Goal: Find specific page/section: Find specific page/section

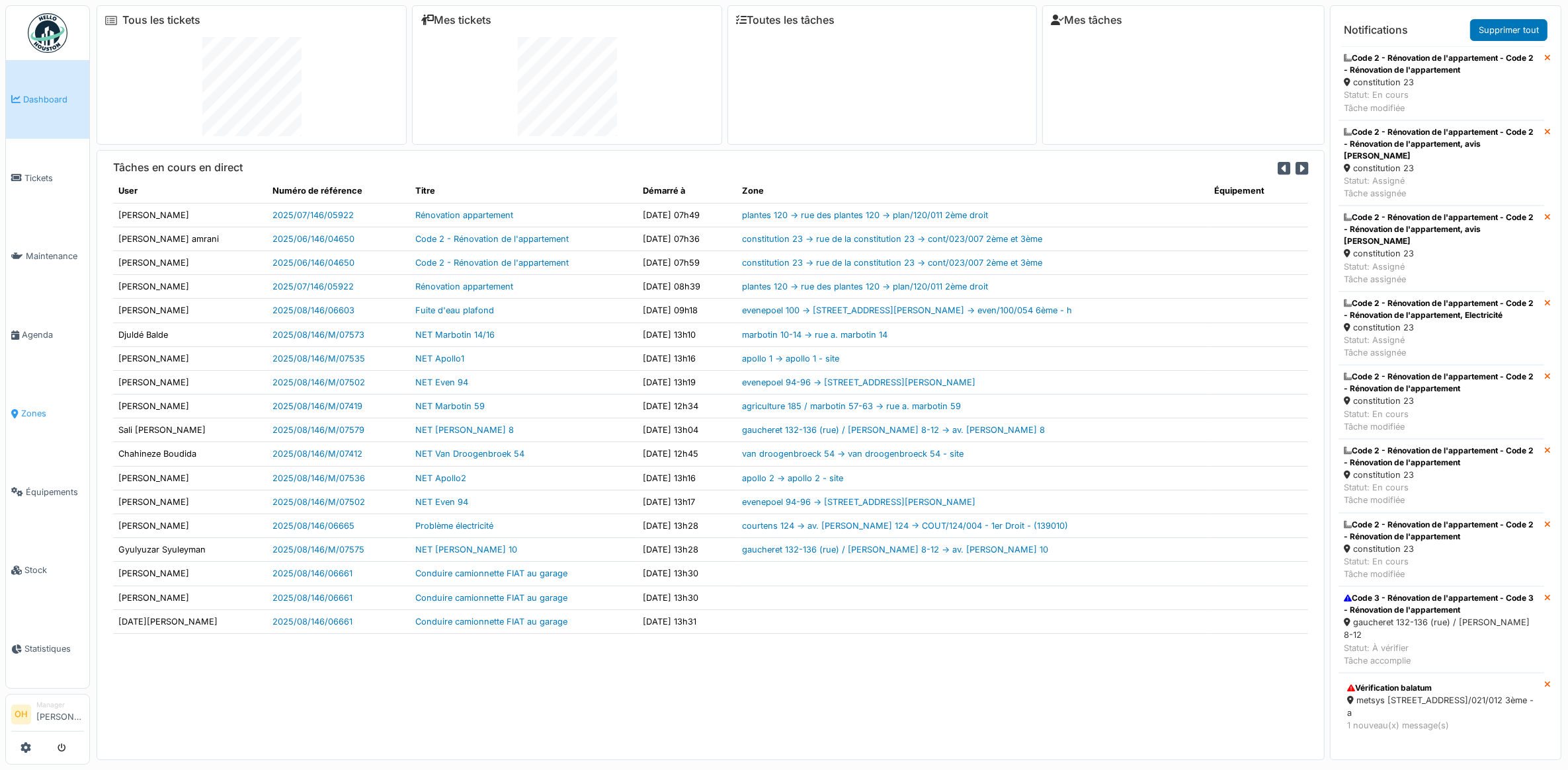
click at [32, 395] on link "Zones" at bounding box center [48, 413] width 83 height 79
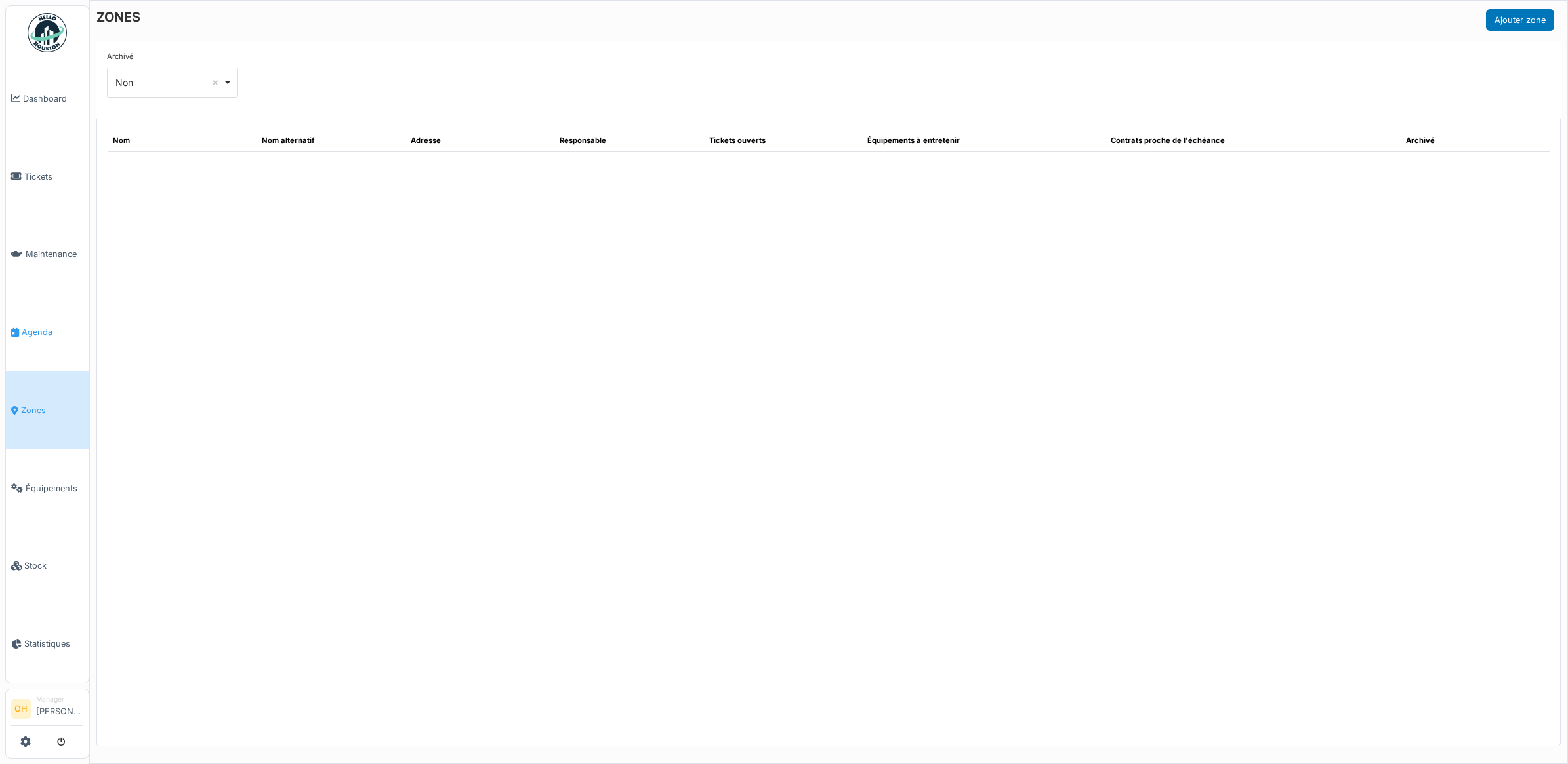
click at [46, 333] on link "Agenda" at bounding box center [48, 332] width 83 height 78
select select "***"
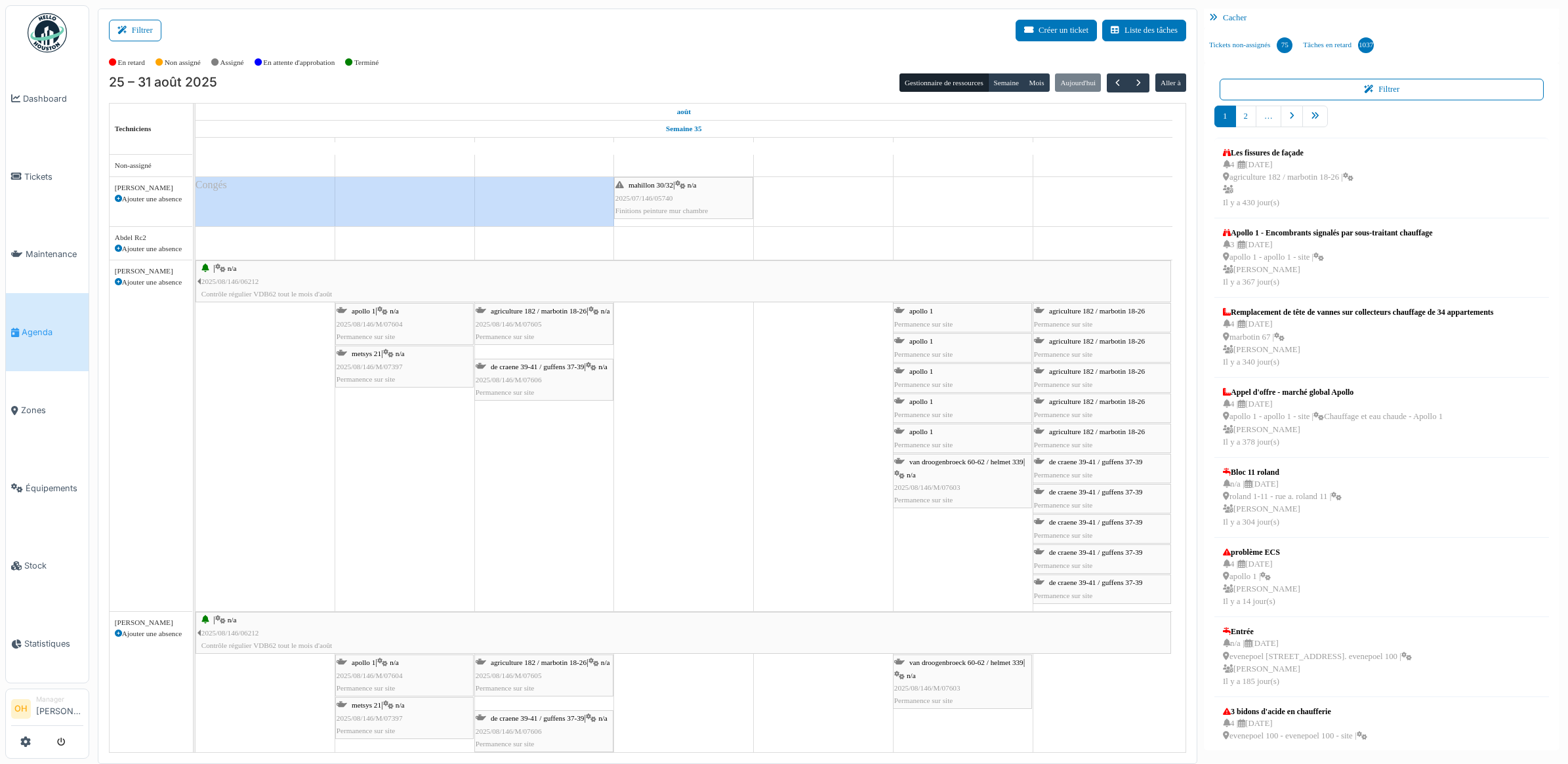
click at [132, 35] on icon at bounding box center [124, 30] width 14 height 9
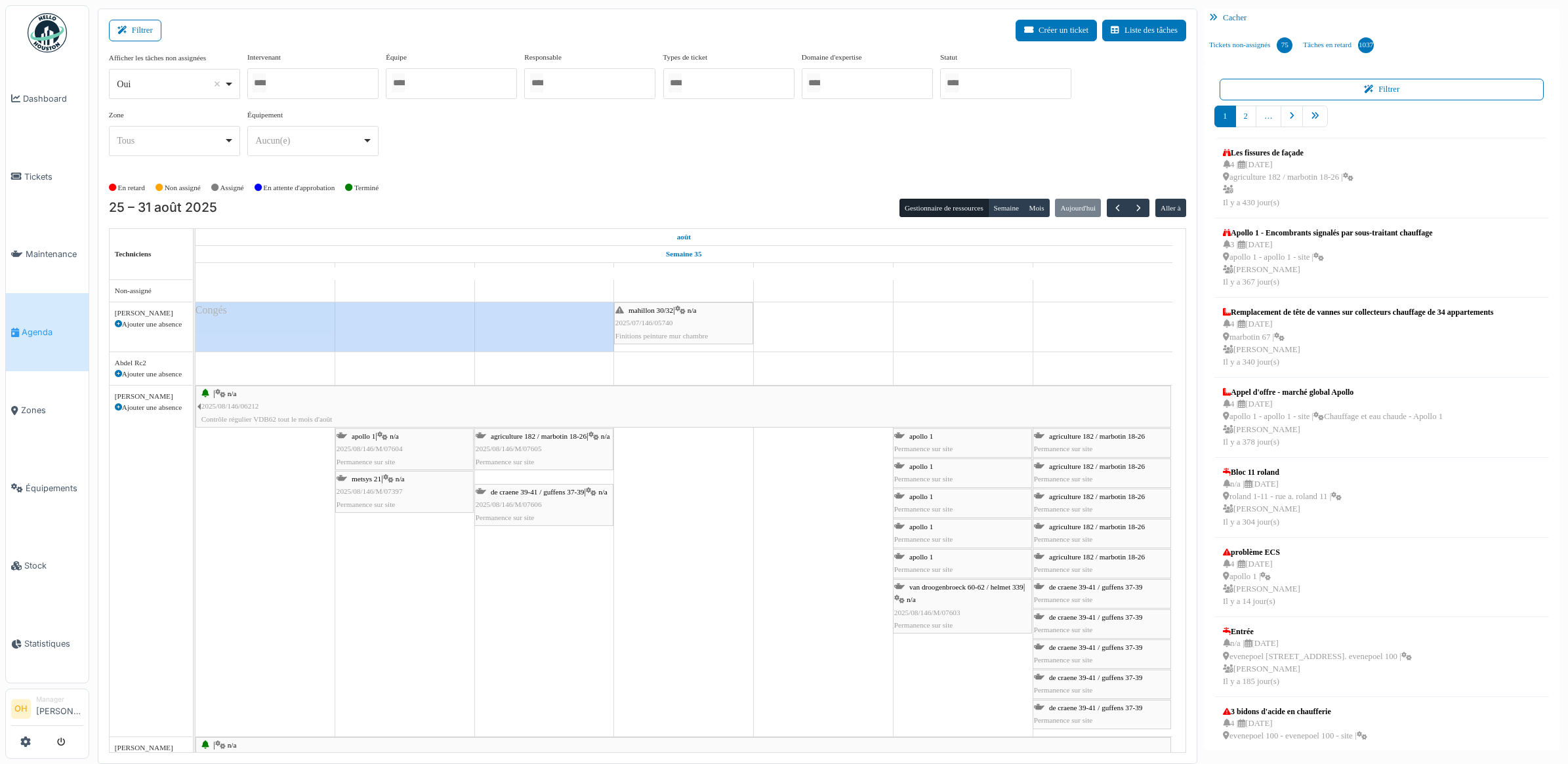
click at [277, 88] on div at bounding box center [313, 83] width 131 height 30
type input "***"
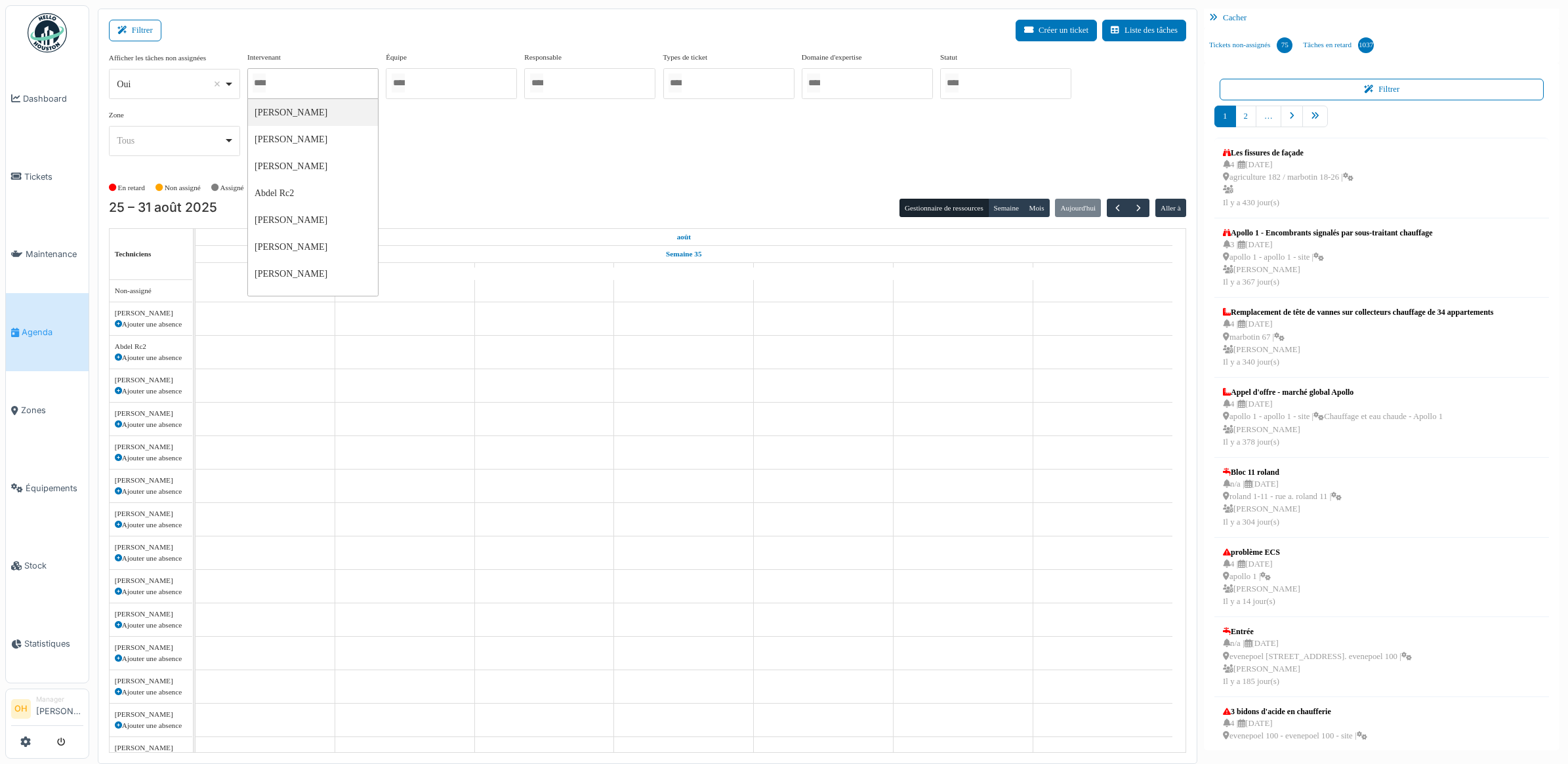
click at [309, 80] on div at bounding box center [313, 83] width 131 height 30
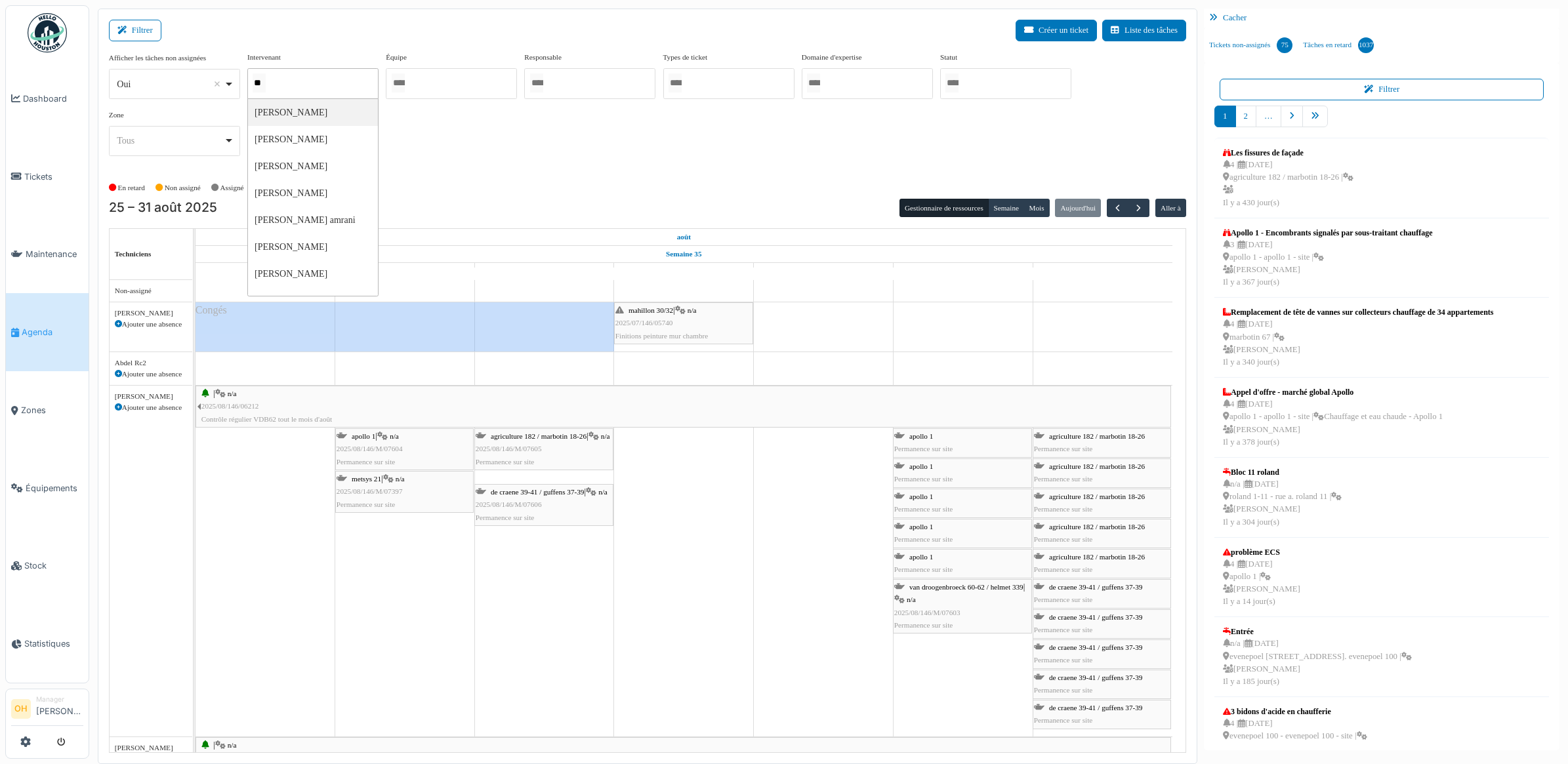
type input "***"
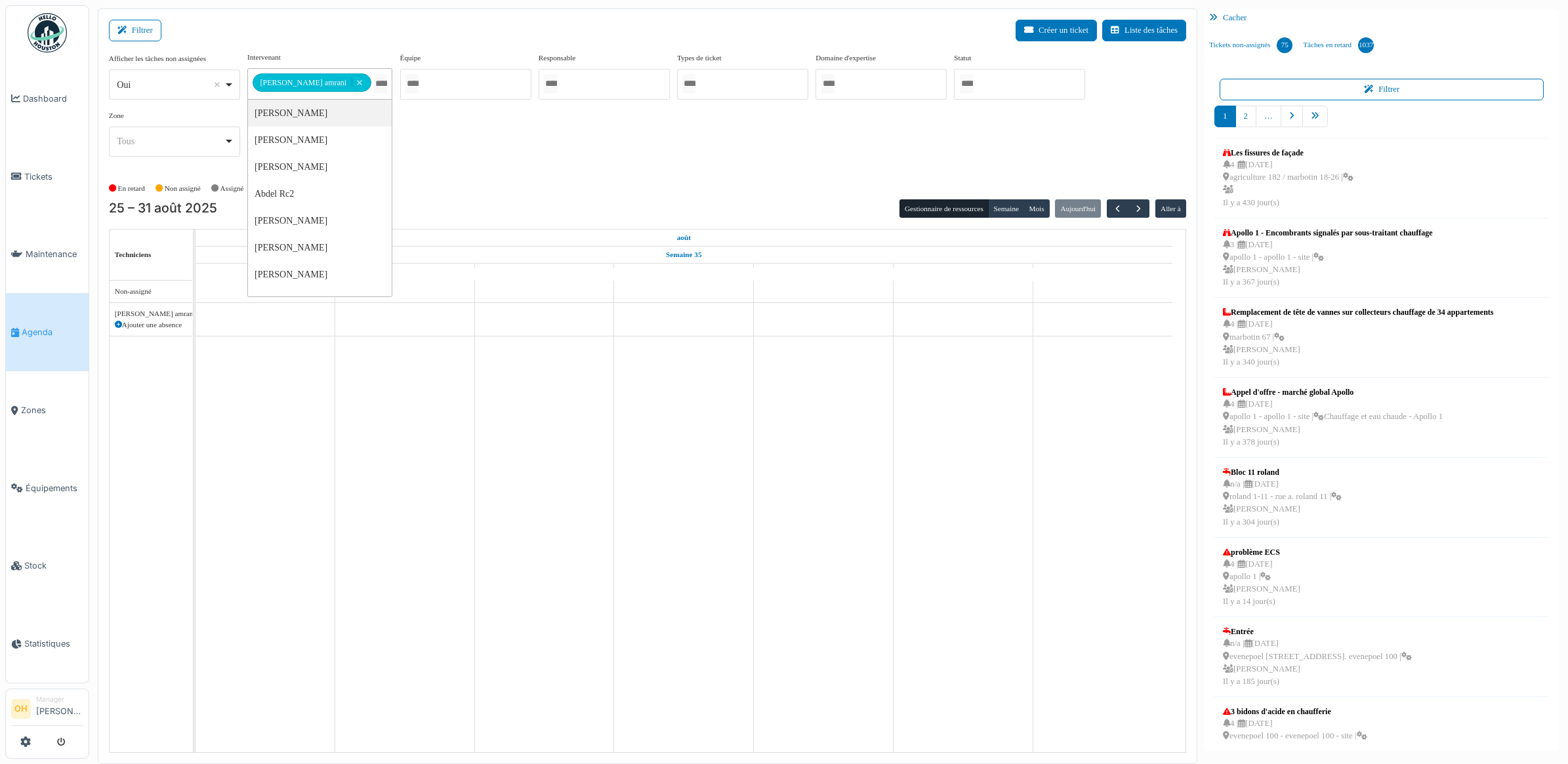
click at [342, 44] on div "Filtrer Créer un ticket Liste des tâches" at bounding box center [647, 35] width 1077 height 32
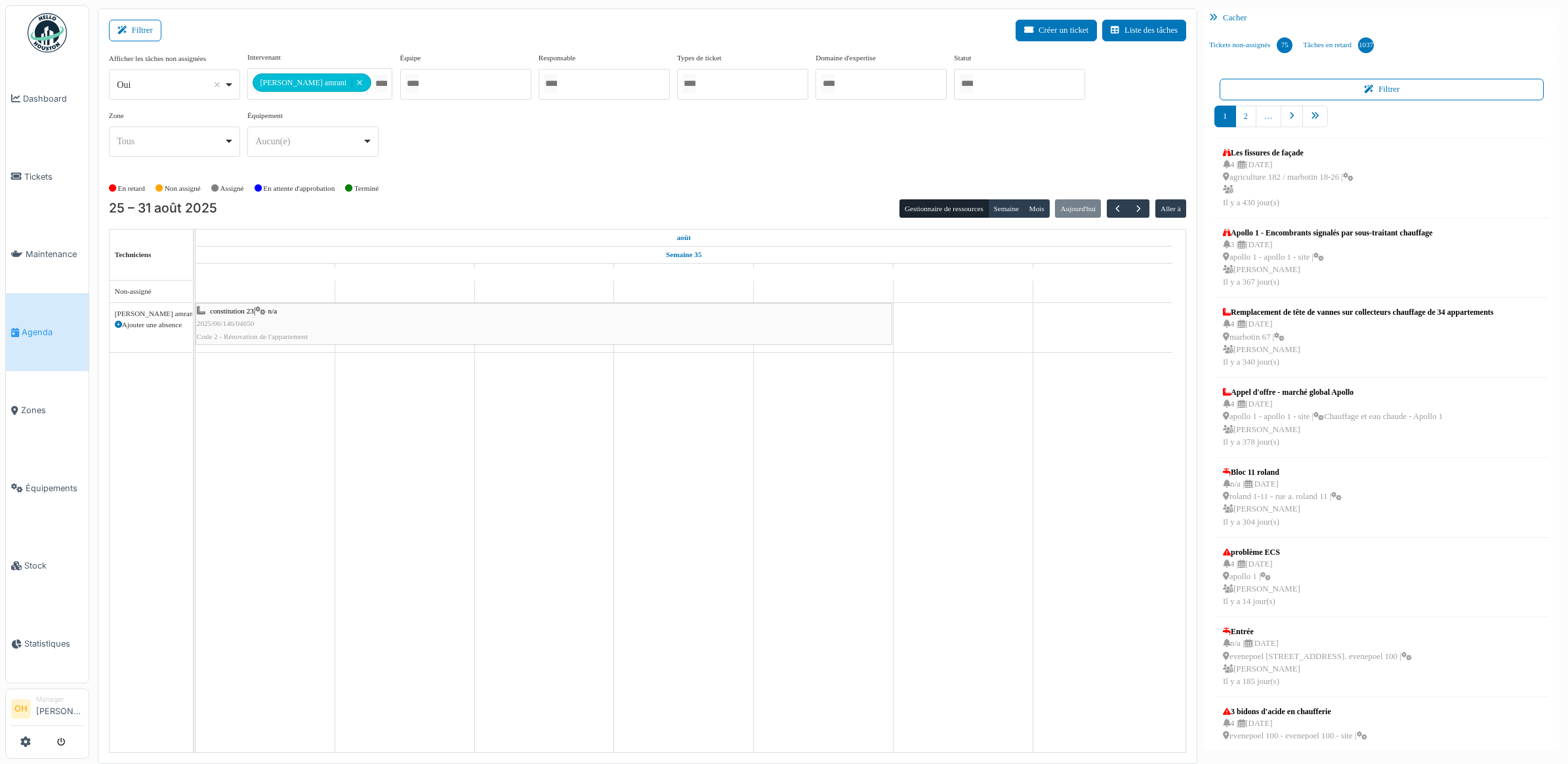
click at [256, 330] on div "constitution 23 | n/a 2025/06/146/04650 Code 2 - Rénovation de l'appartement" at bounding box center [544, 324] width 695 height 38
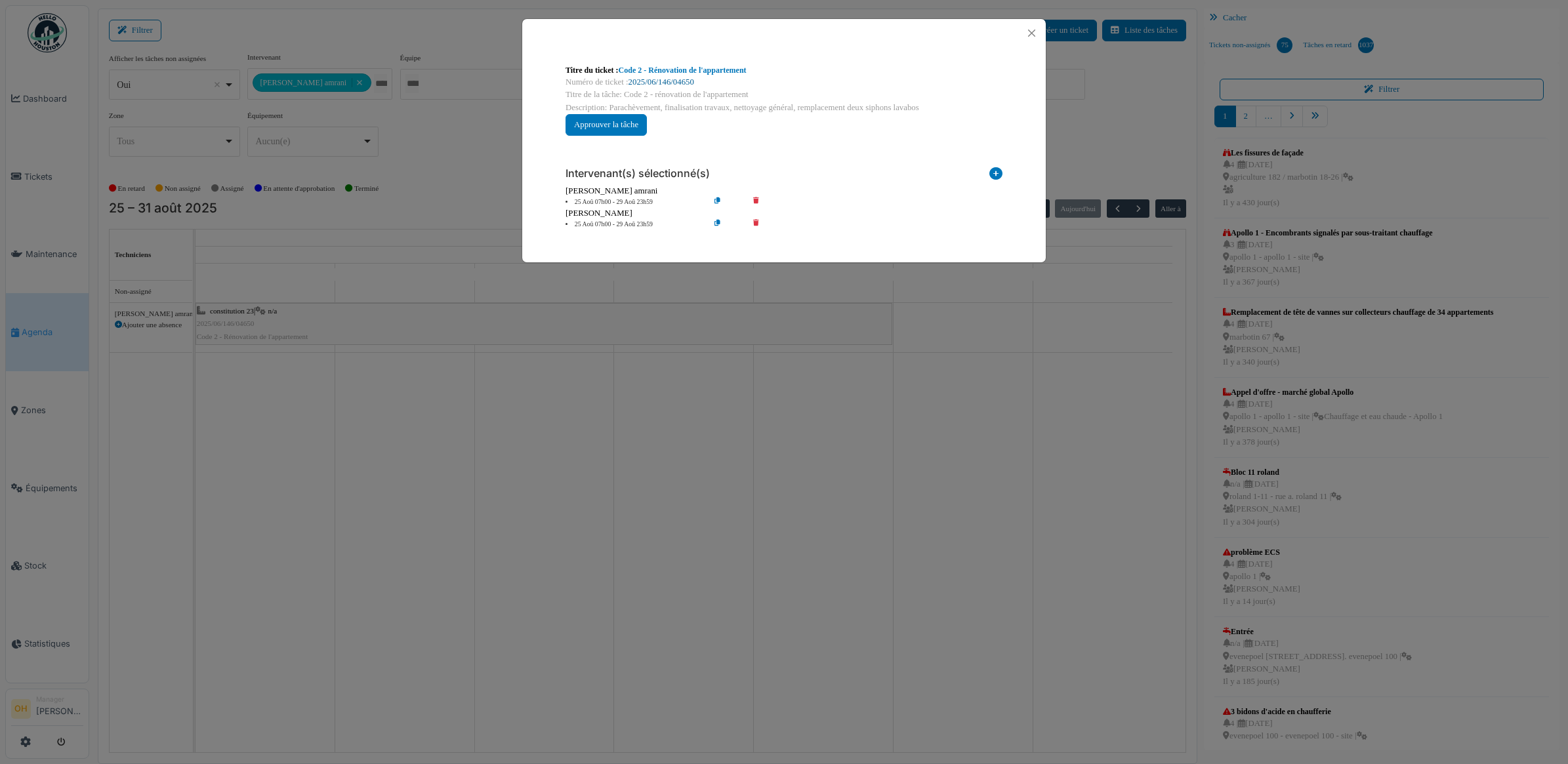
click at [663, 80] on link "2025/06/146/04650" at bounding box center [662, 82] width 66 height 9
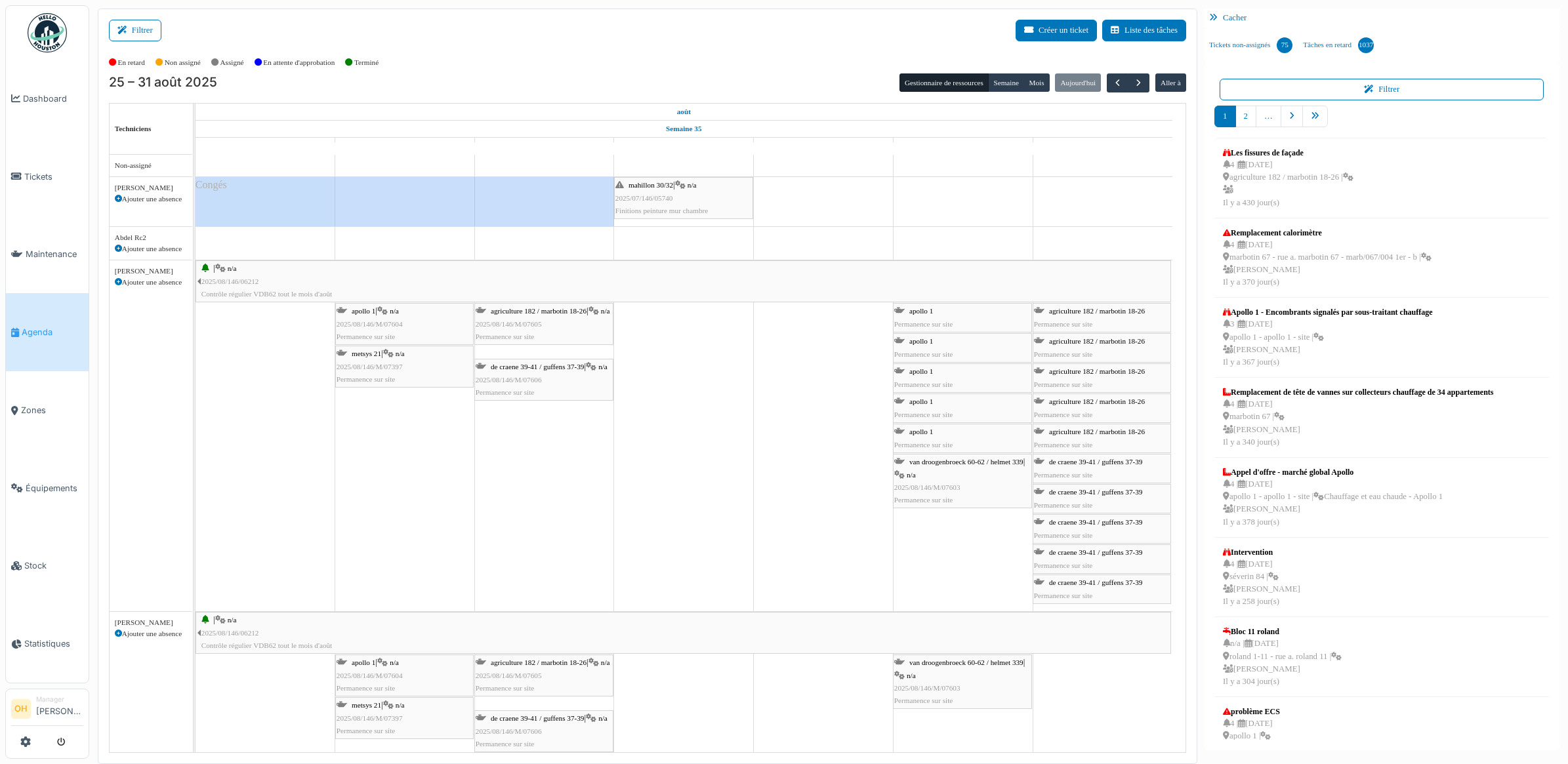
drag, startPoint x: 153, startPoint y: 28, endPoint x: 195, endPoint y: 27, distance: 42.0
click at [154, 28] on button "Filtrer" at bounding box center [134, 30] width 52 height 22
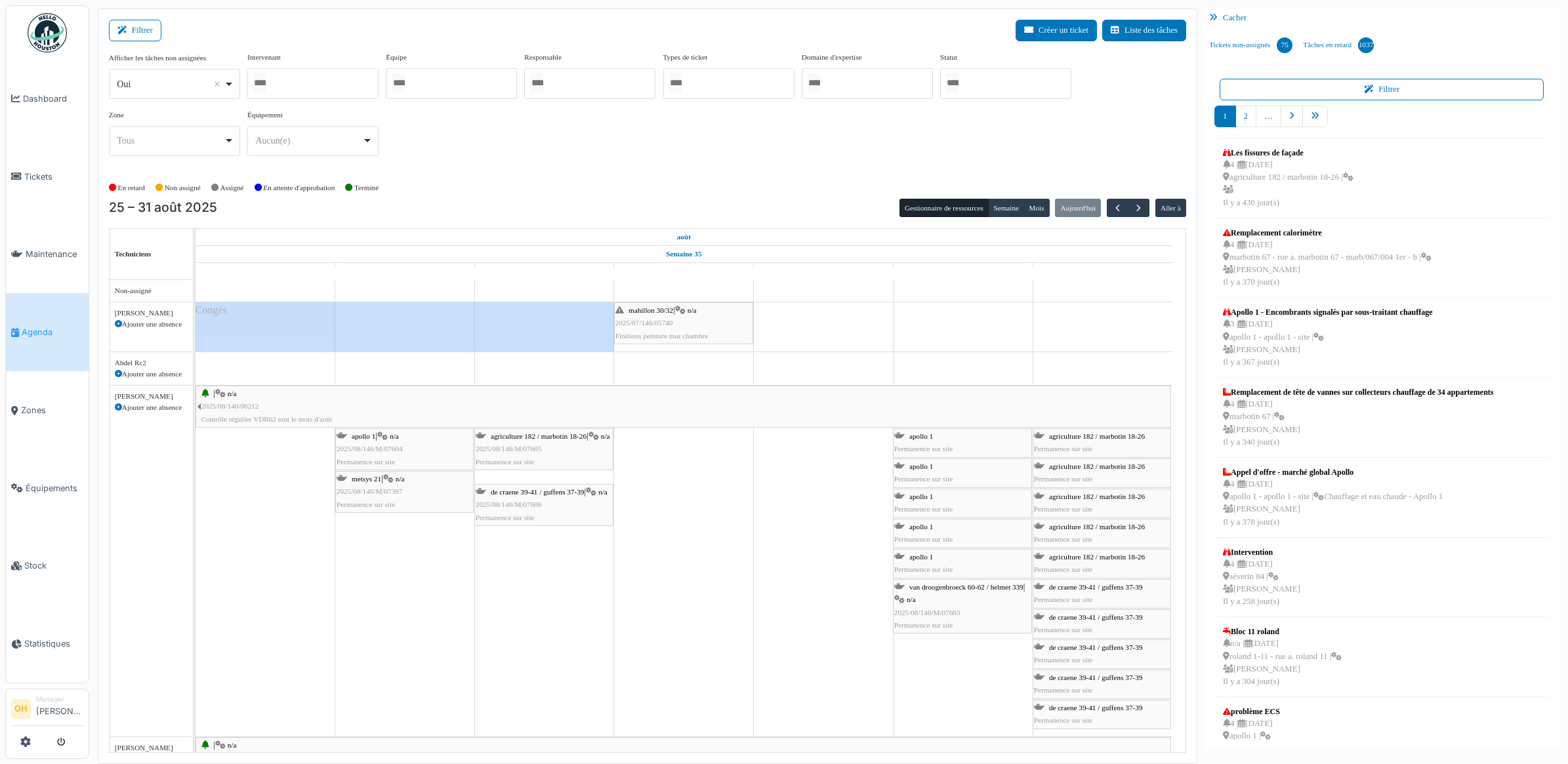
click at [309, 86] on div at bounding box center [313, 83] width 131 height 30
type input "***"
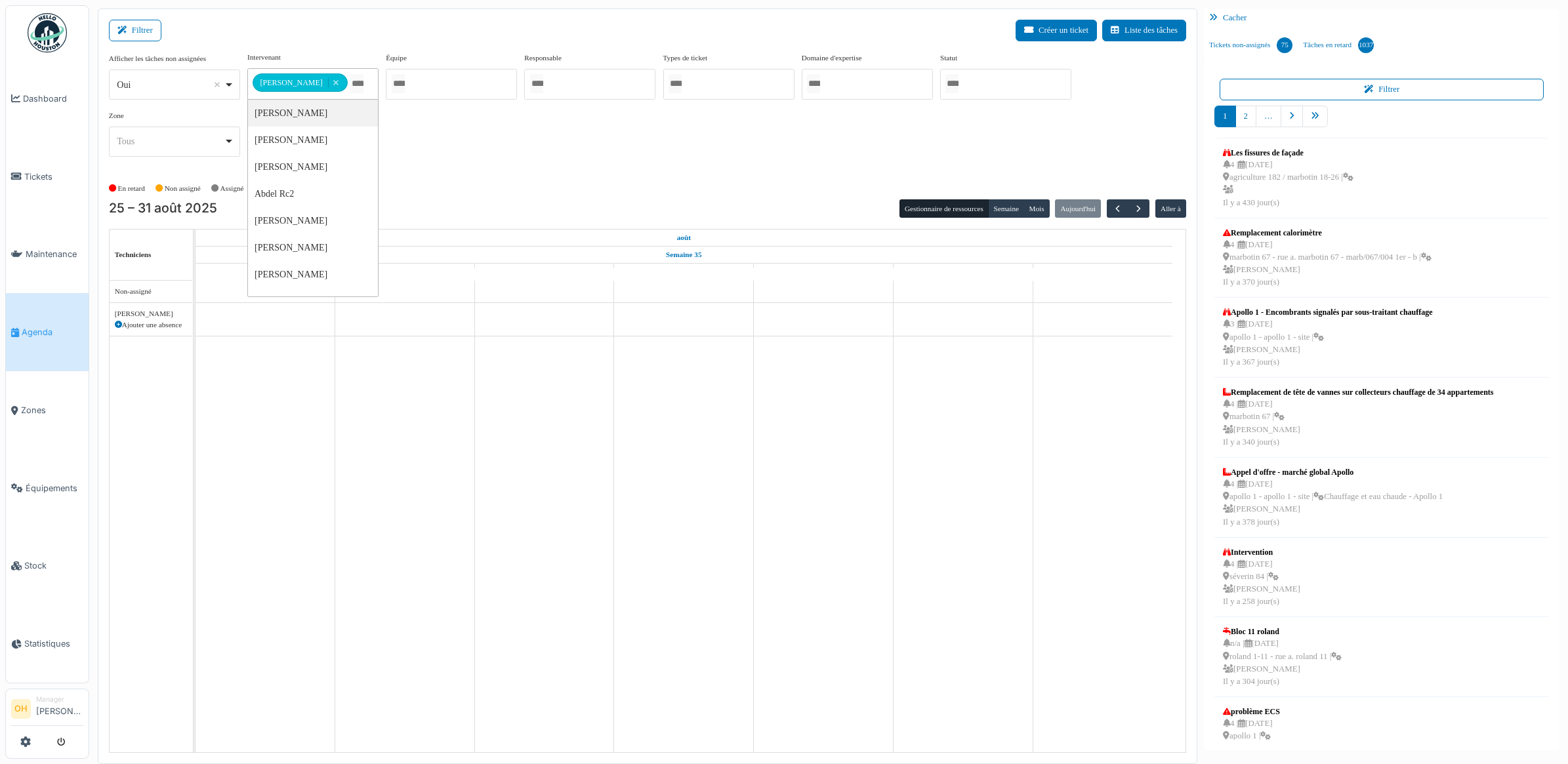
click at [584, 145] on div "**********" at bounding box center [647, 109] width 1077 height 116
click at [256, 318] on div "plantes 120 | n/a 2025/07/146/05922 Rénovation appartement, parachevements" at bounding box center [544, 324] width 695 height 38
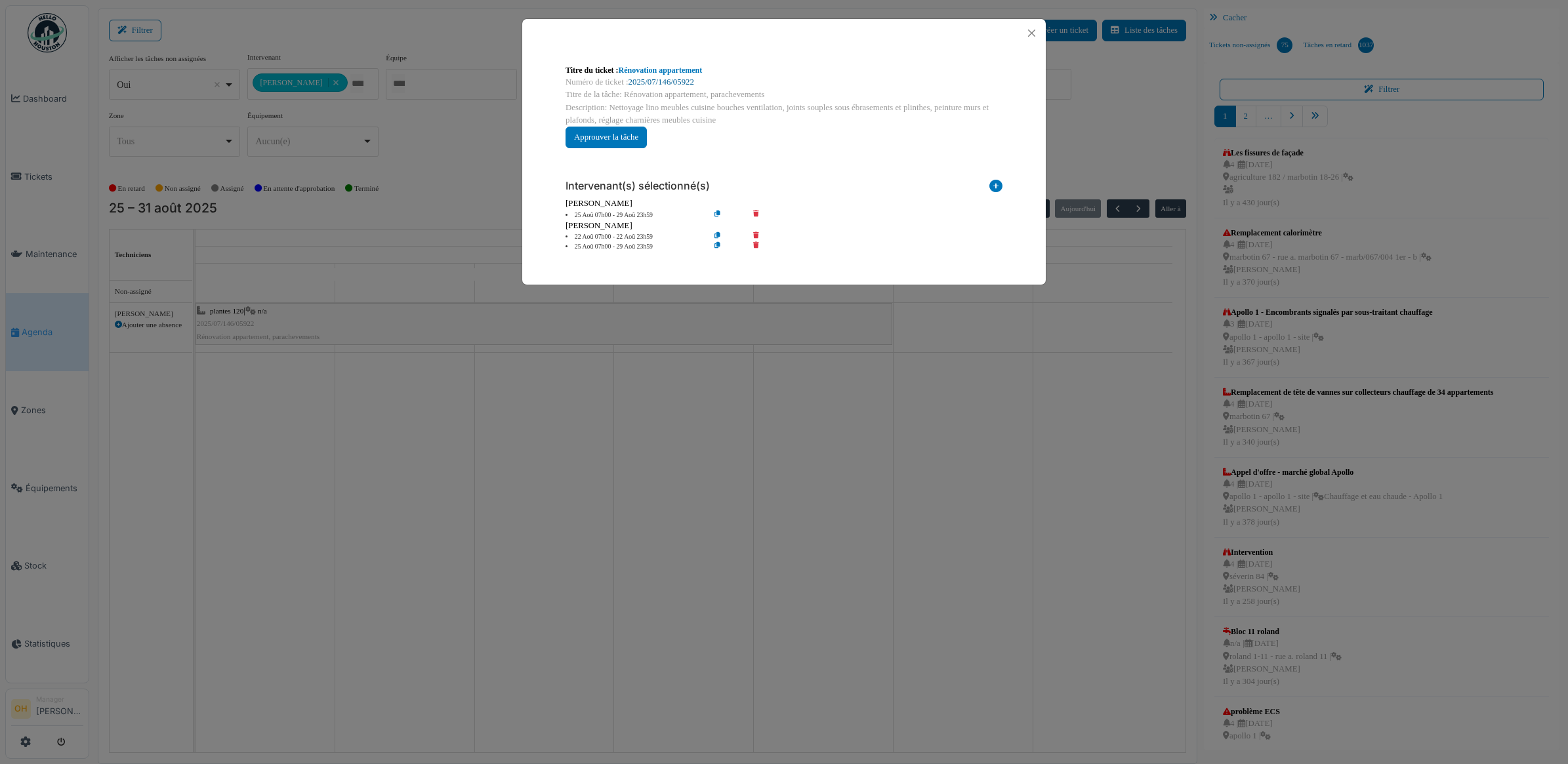
click at [683, 80] on link "2025/07/146/05922" at bounding box center [662, 82] width 66 height 9
click at [1034, 34] on button "Close" at bounding box center [1031, 33] width 18 height 18
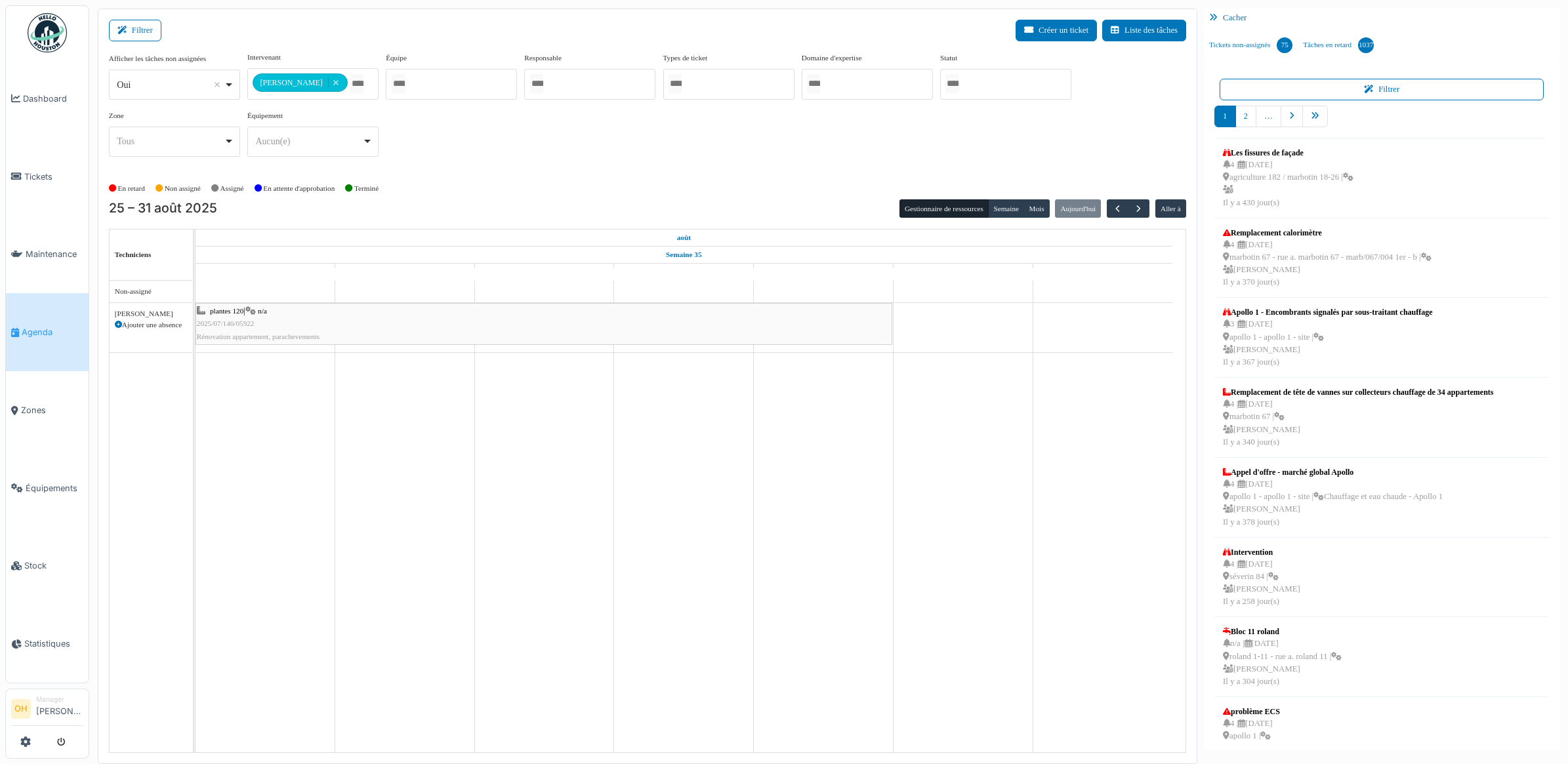
drag, startPoint x: 332, startPoint y: 85, endPoint x: 280, endPoint y: 131, distance: 69.4
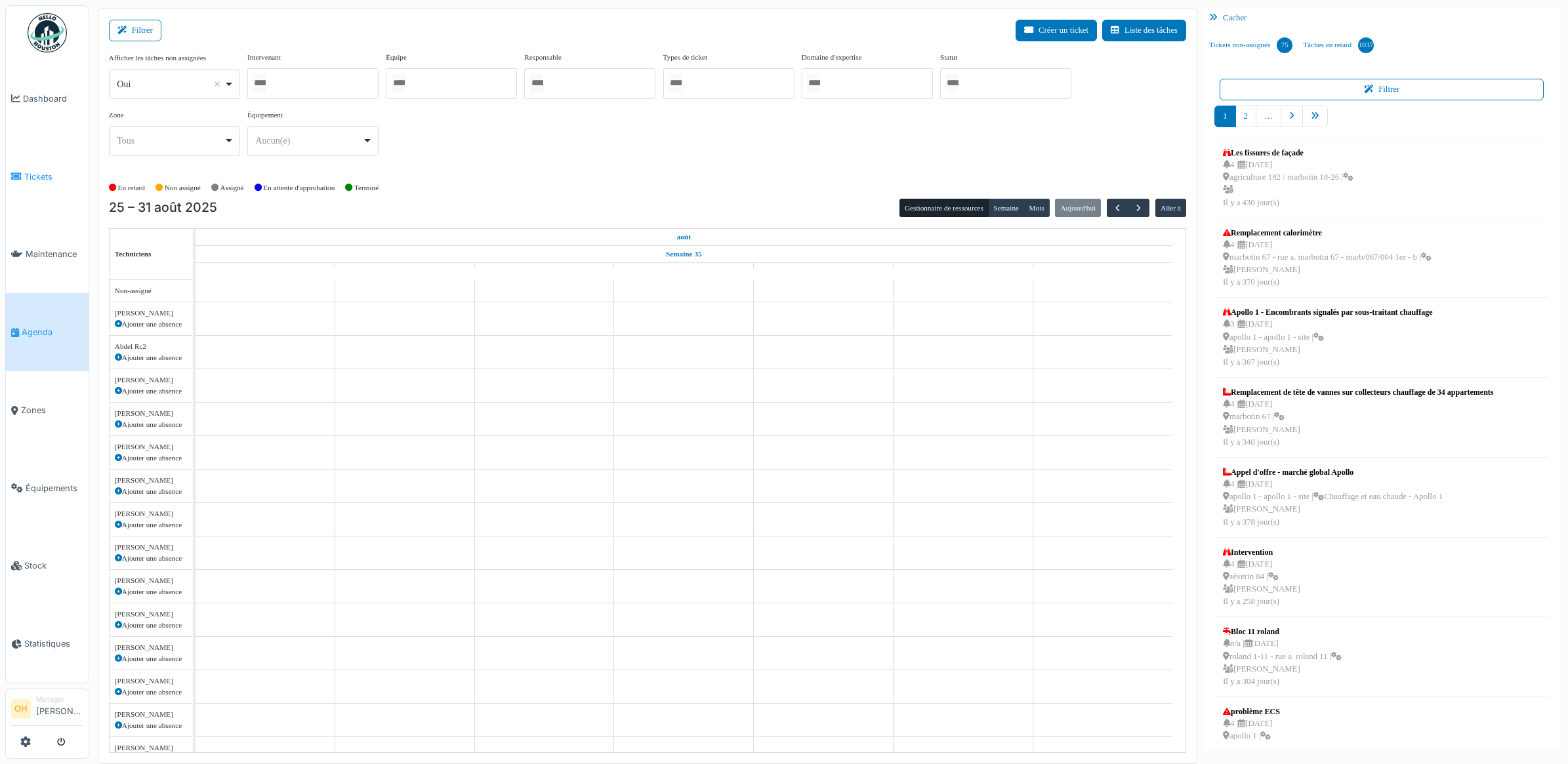
click at [33, 176] on span "Tickets" at bounding box center [54, 177] width 59 height 12
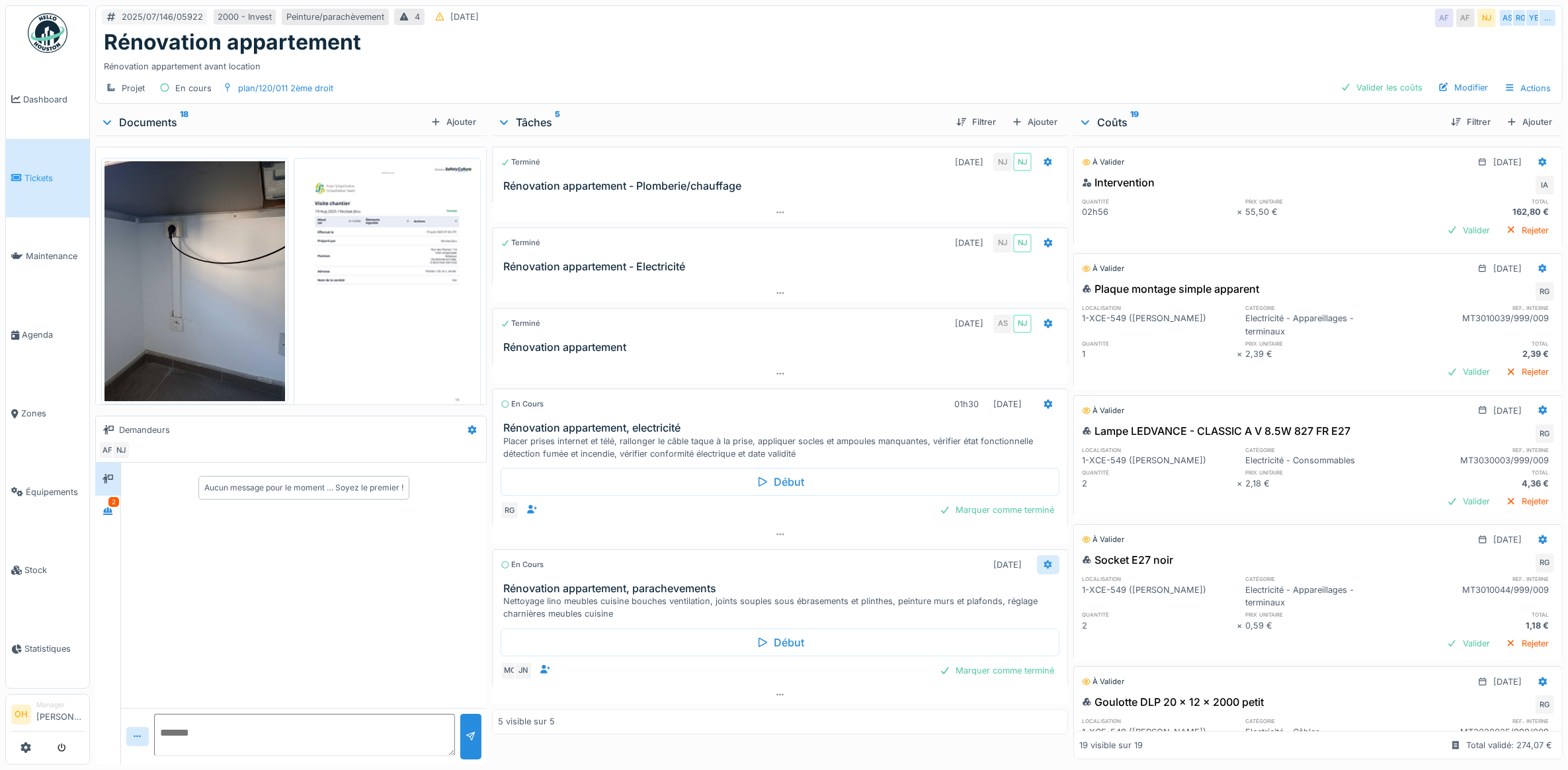
click at [1045, 569] on icon at bounding box center [1047, 565] width 10 height 9
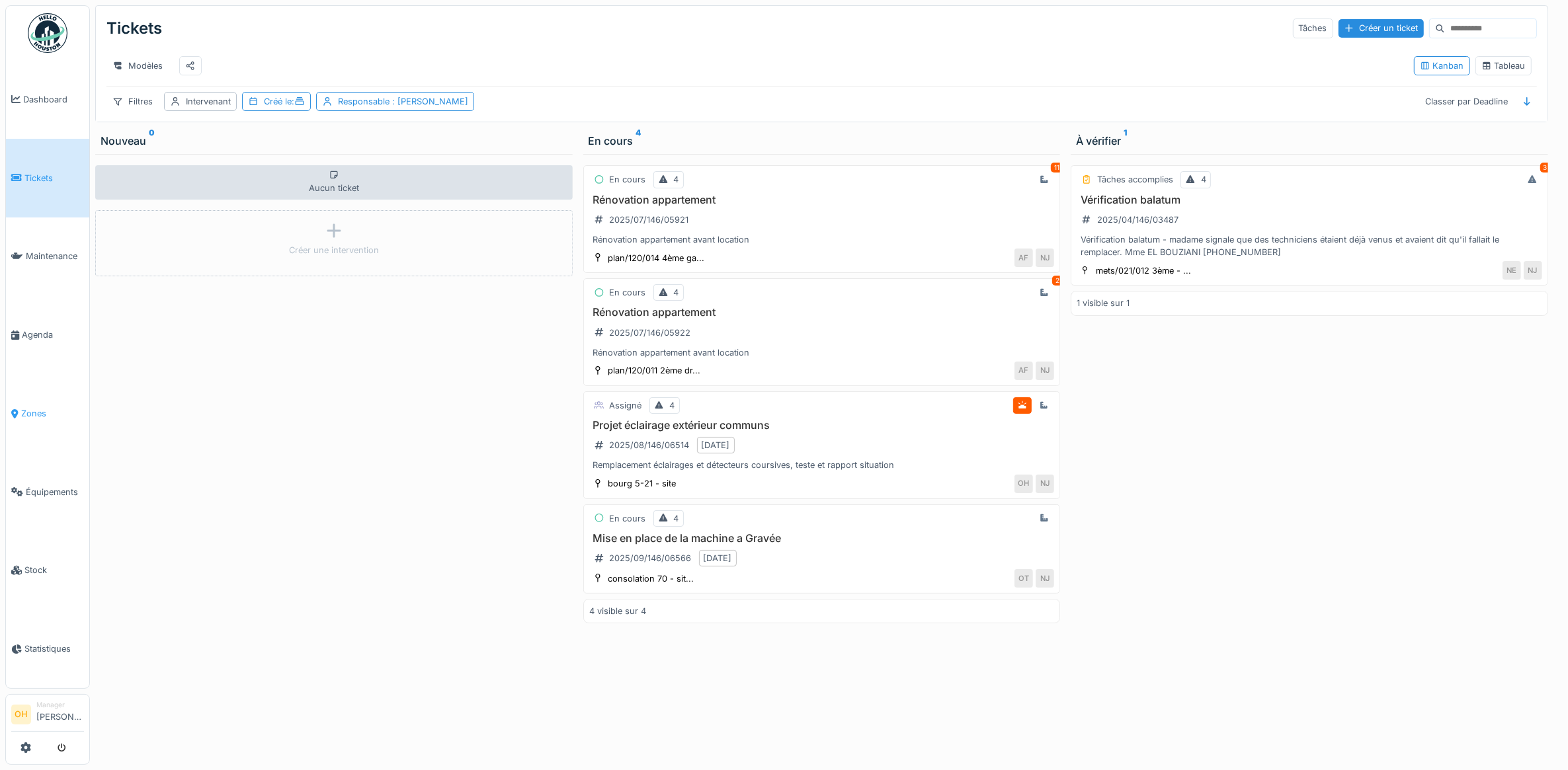
click at [32, 416] on link "Zones" at bounding box center [48, 413] width 83 height 79
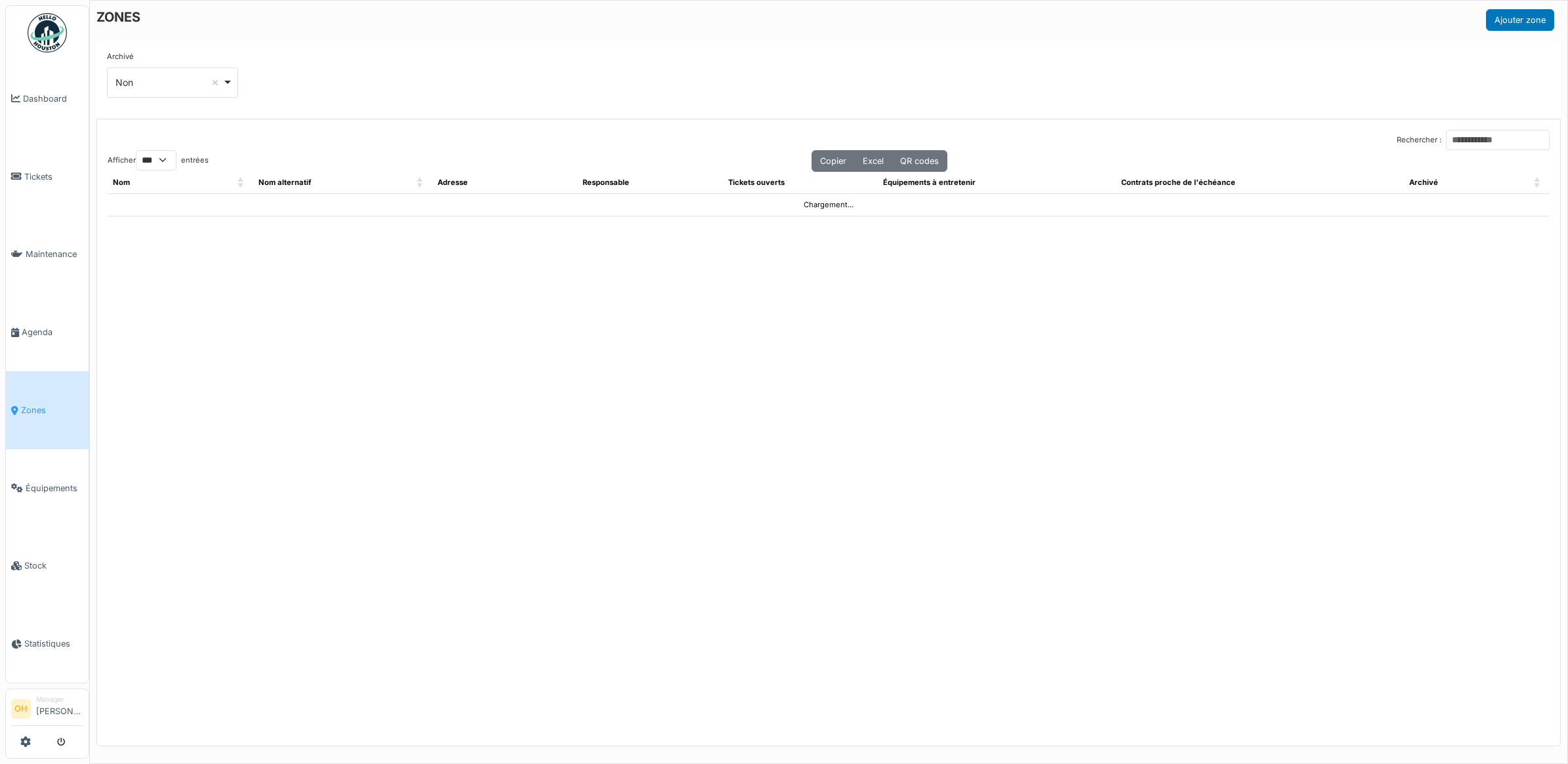
select select "***"
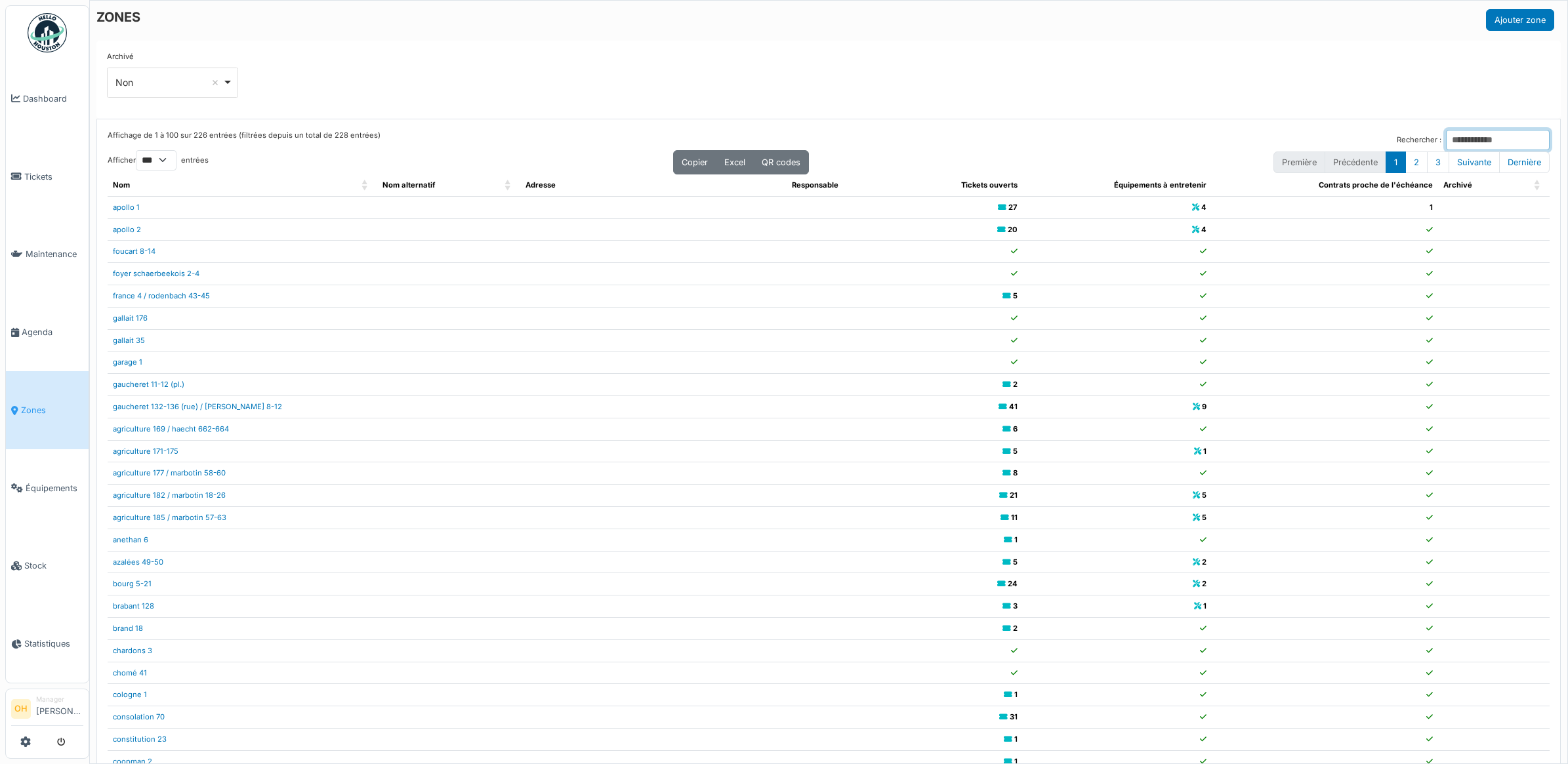
click at [1446, 141] on input "Rechercher :" at bounding box center [1498, 140] width 104 height 20
type input "*"
click at [20, 330] on li "Agenda" at bounding box center [47, 332] width 72 height 12
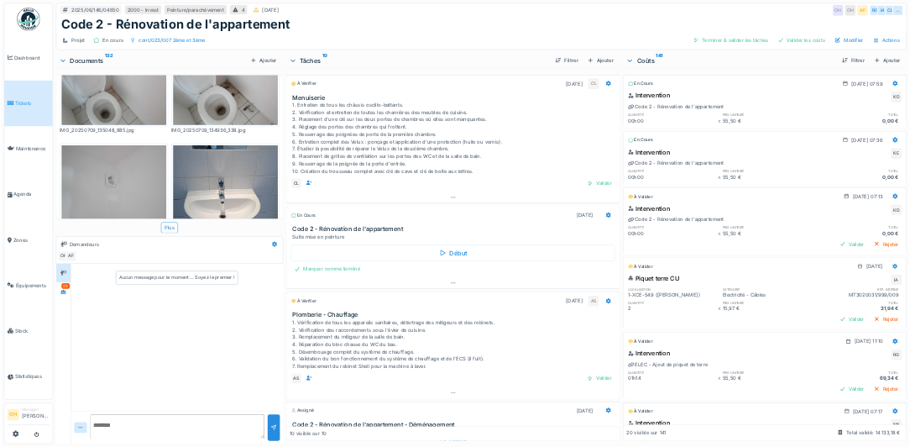
scroll to position [1470, 0]
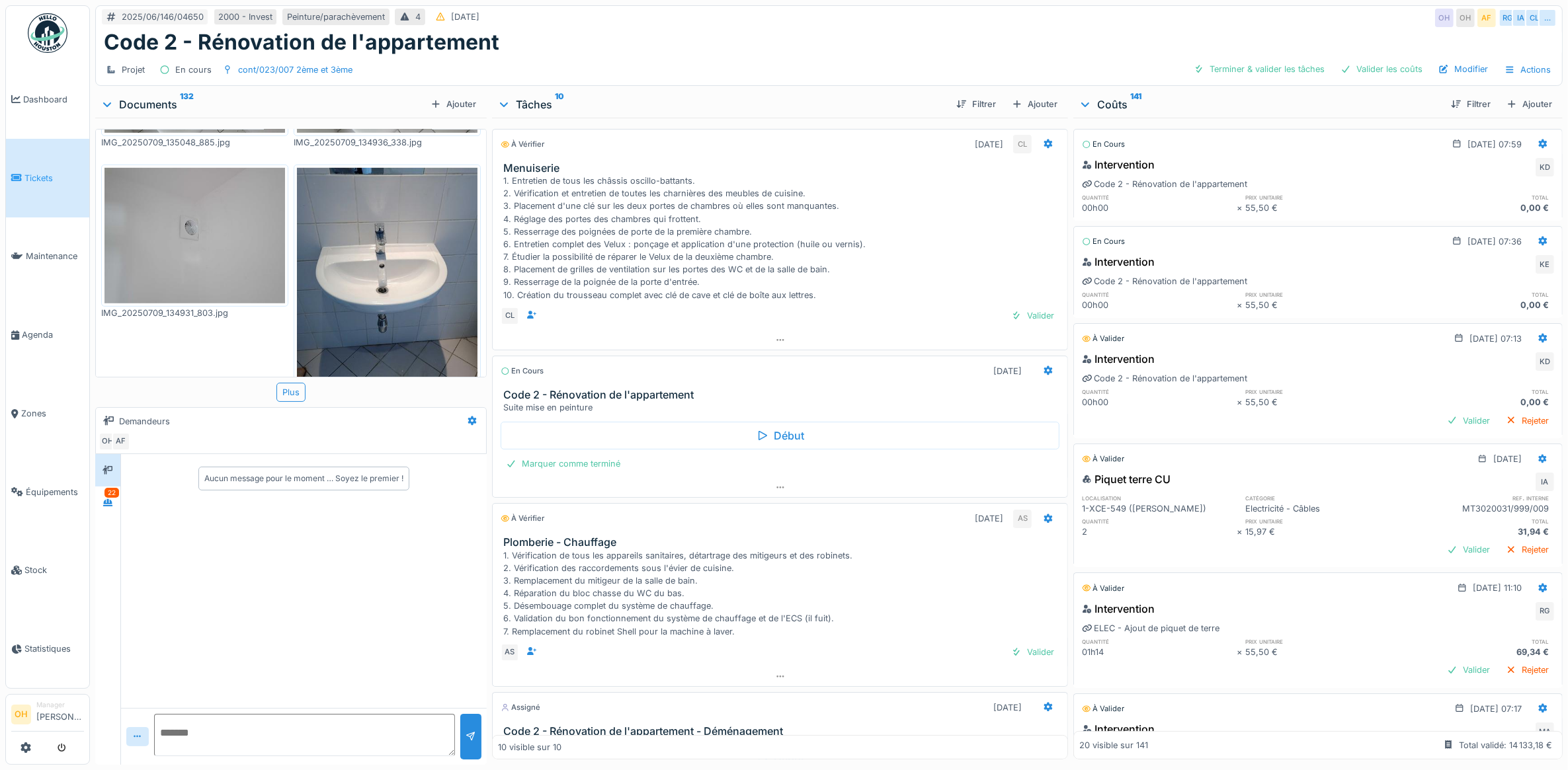
click at [397, 249] on img at bounding box center [387, 288] width 180 height 241
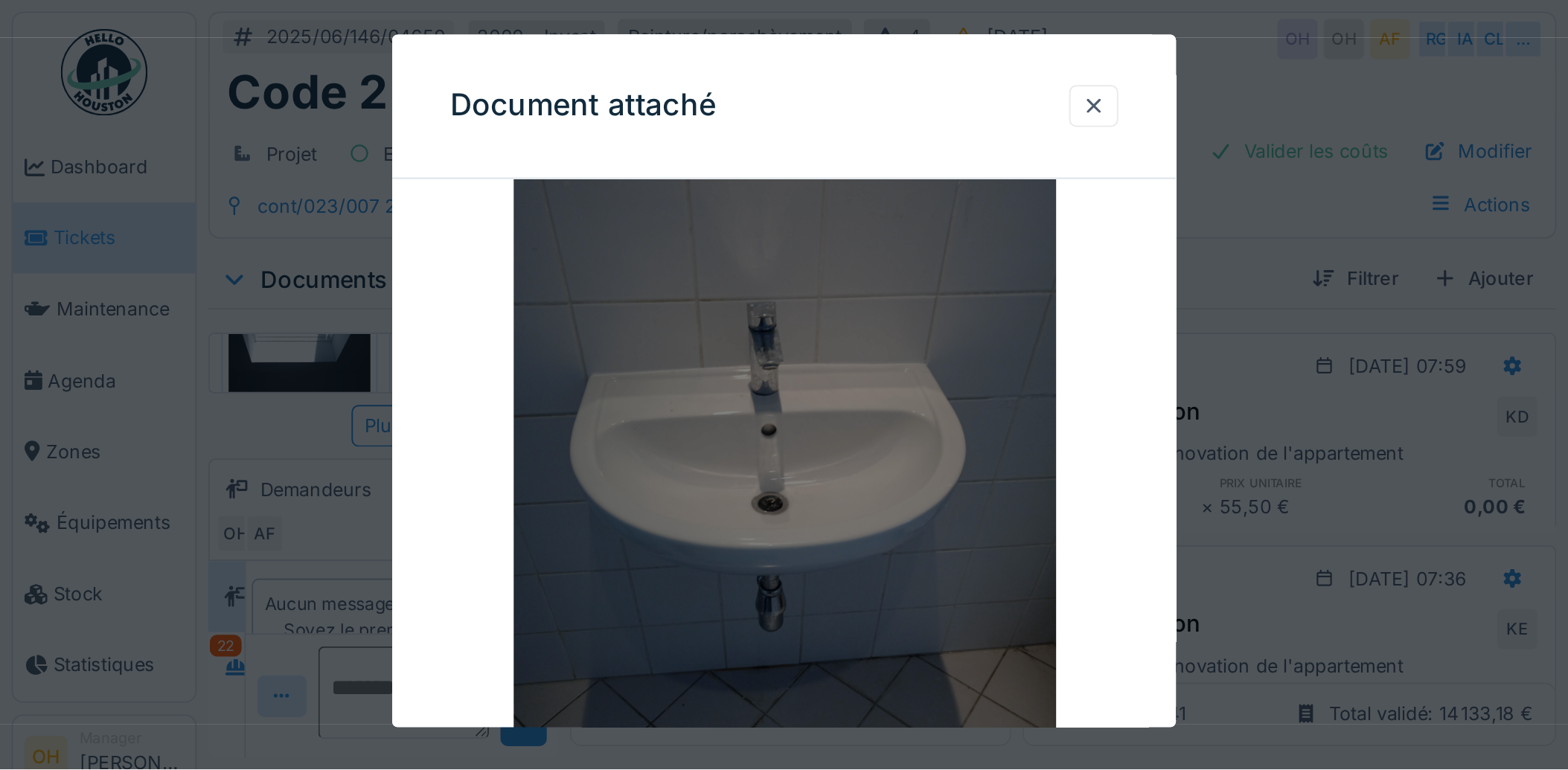
scroll to position [0, 0]
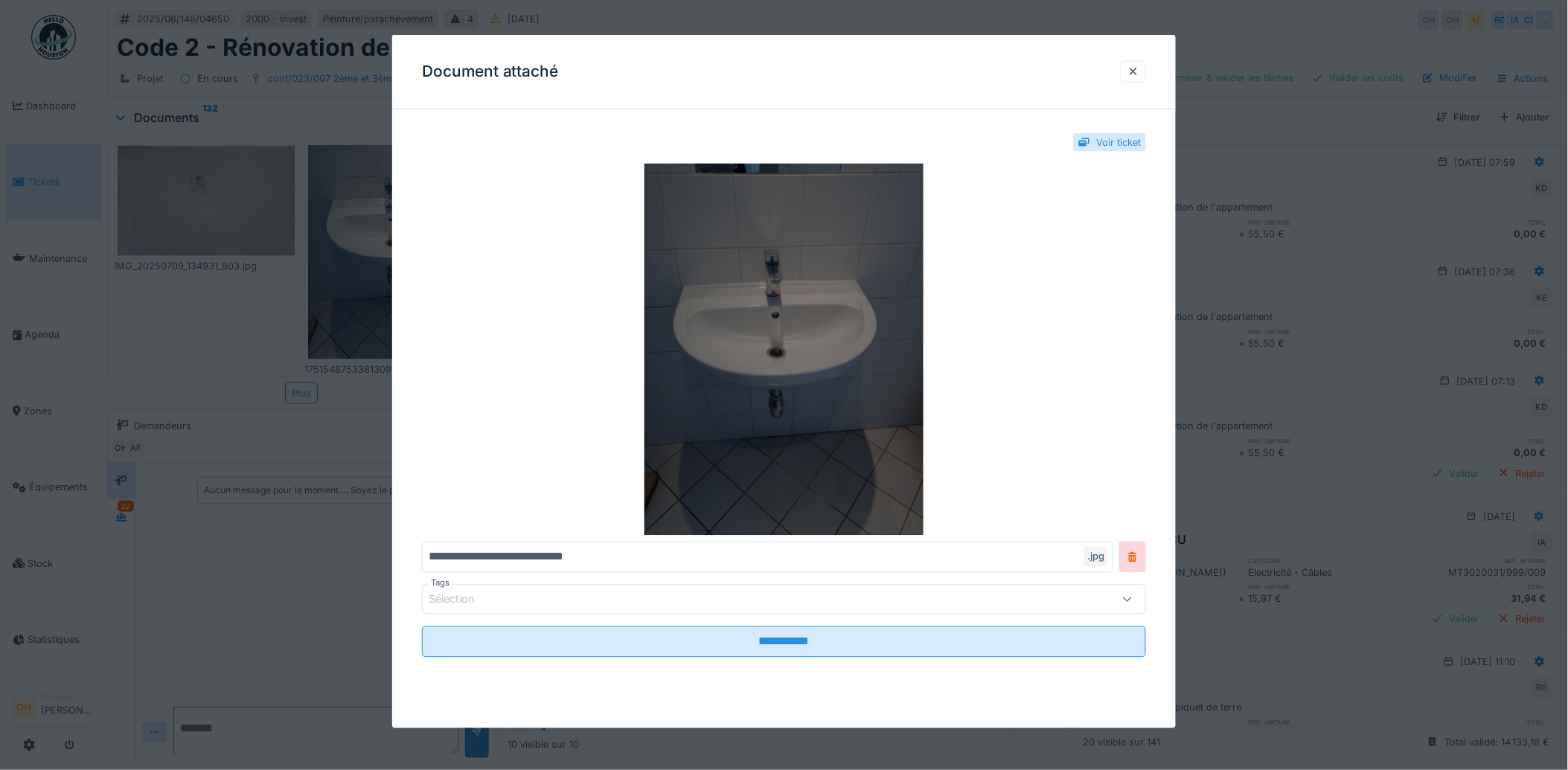
click at [788, 331] on img at bounding box center [784, 350] width 725 height 372
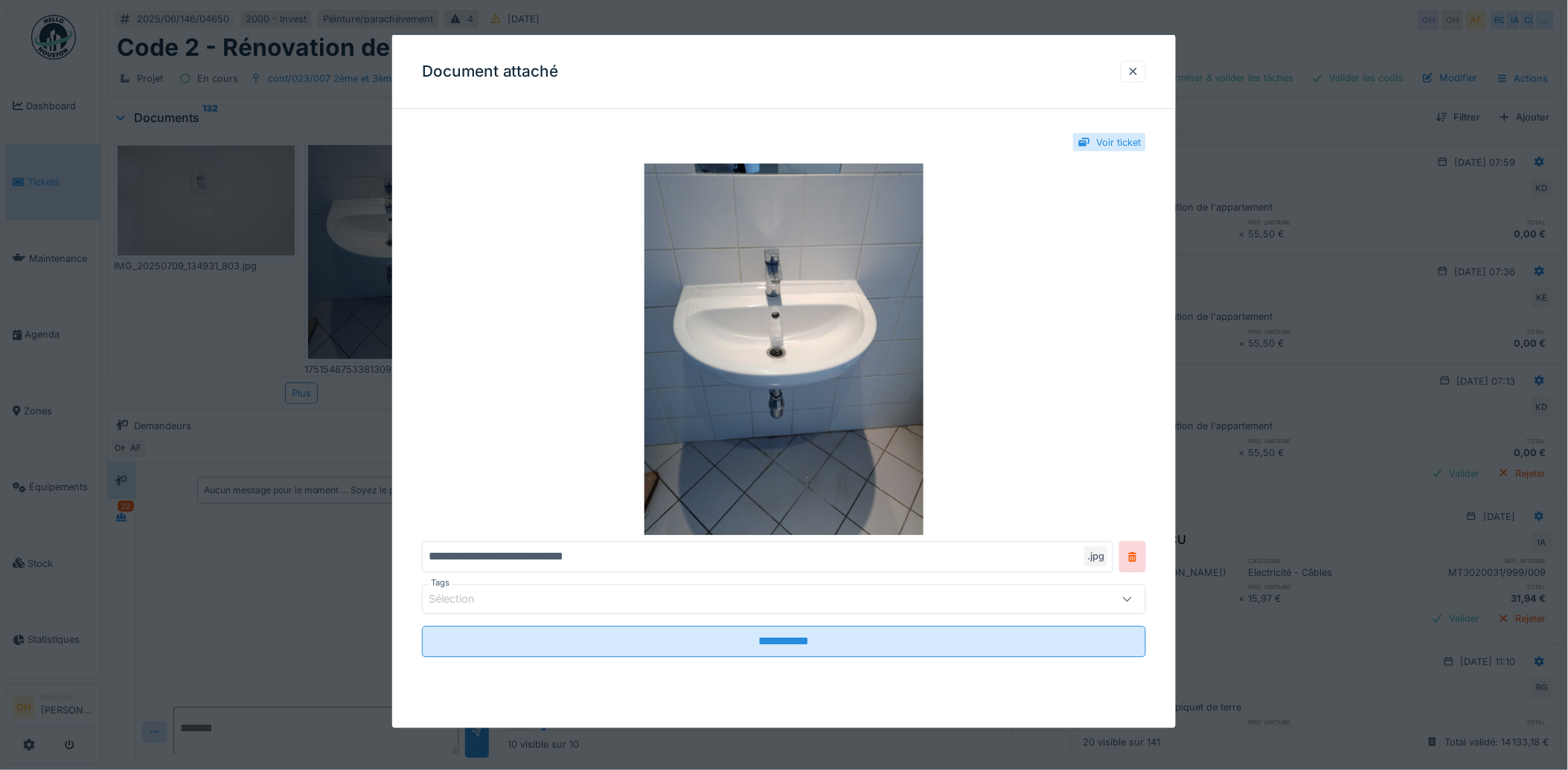
click at [1139, 58] on div "Document attaché" at bounding box center [784, 72] width 784 height 74
click at [1145, 72] on div at bounding box center [1133, 71] width 26 height 21
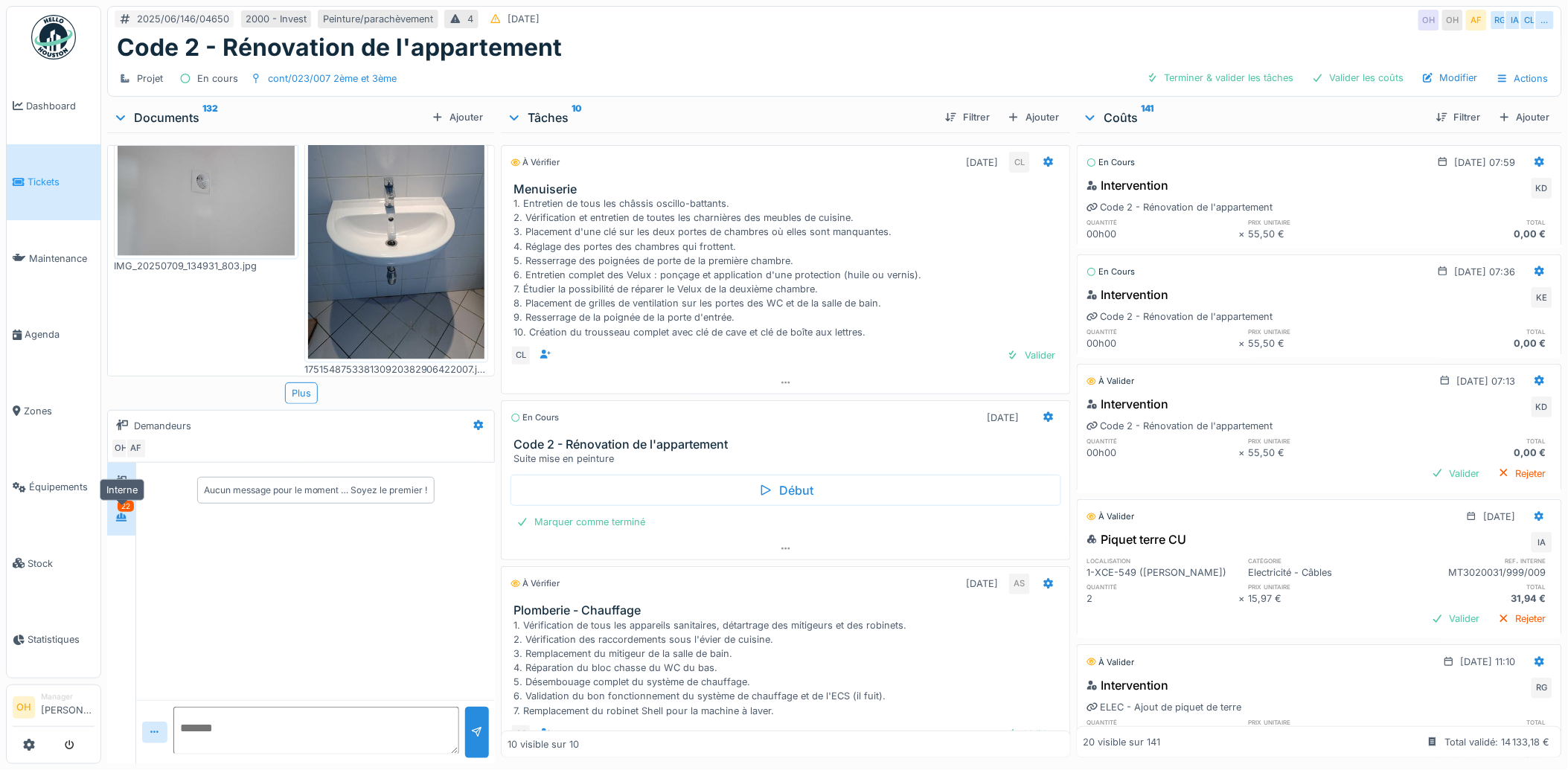
click at [121, 525] on div at bounding box center [120, 517] width 22 height 19
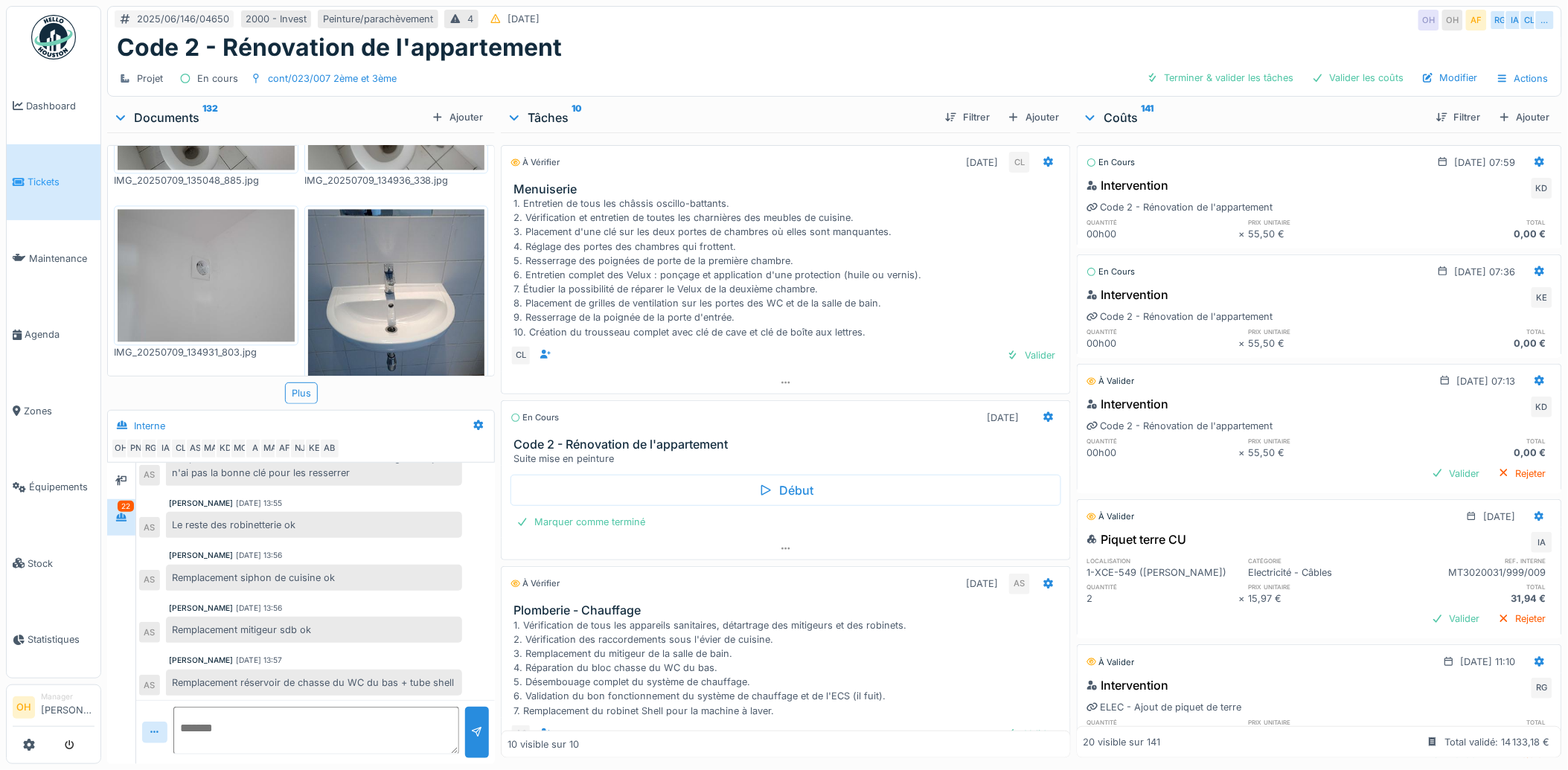
scroll to position [1165, 0]
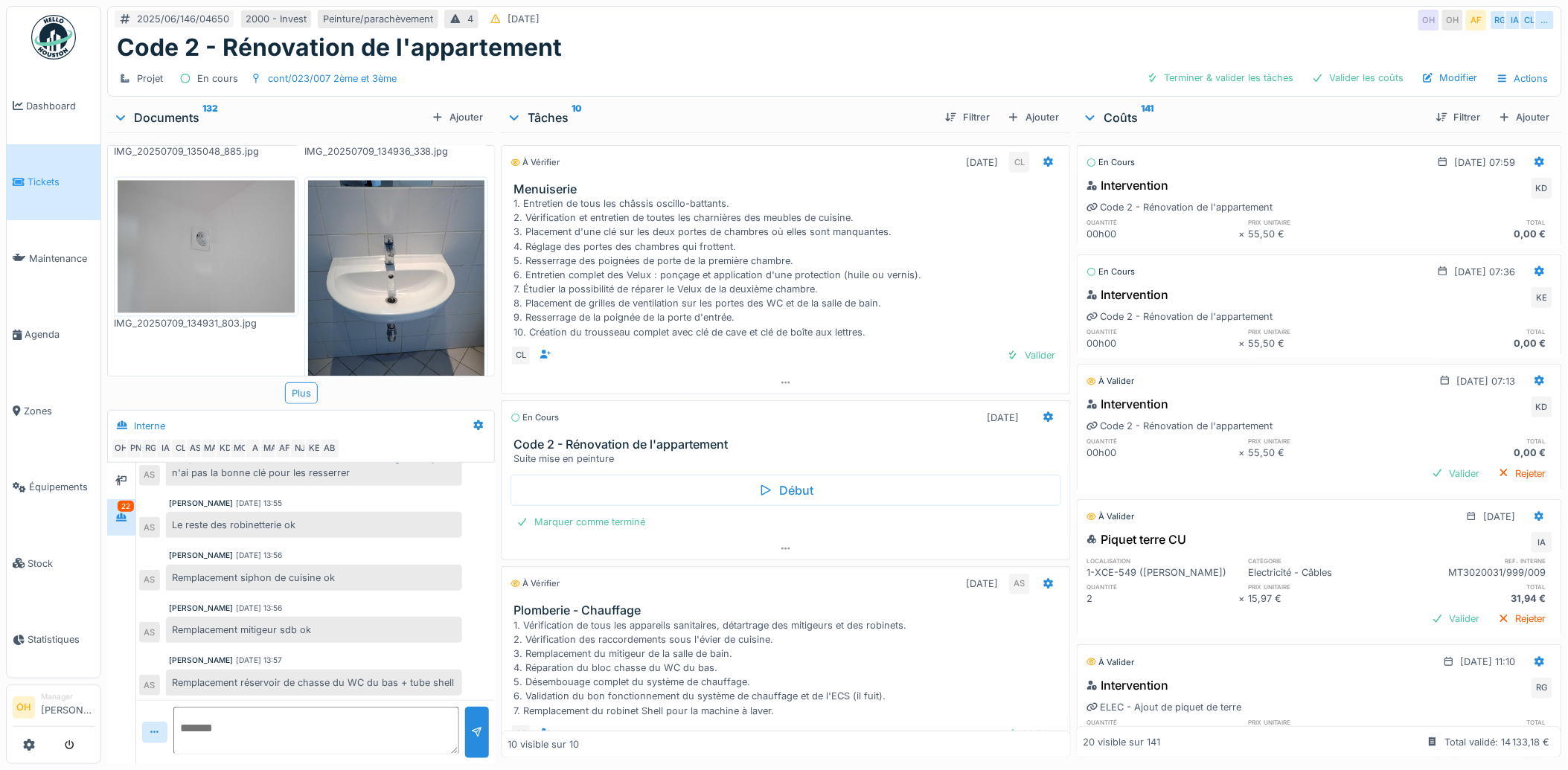
click at [359, 221] on img at bounding box center [397, 298] width 177 height 236
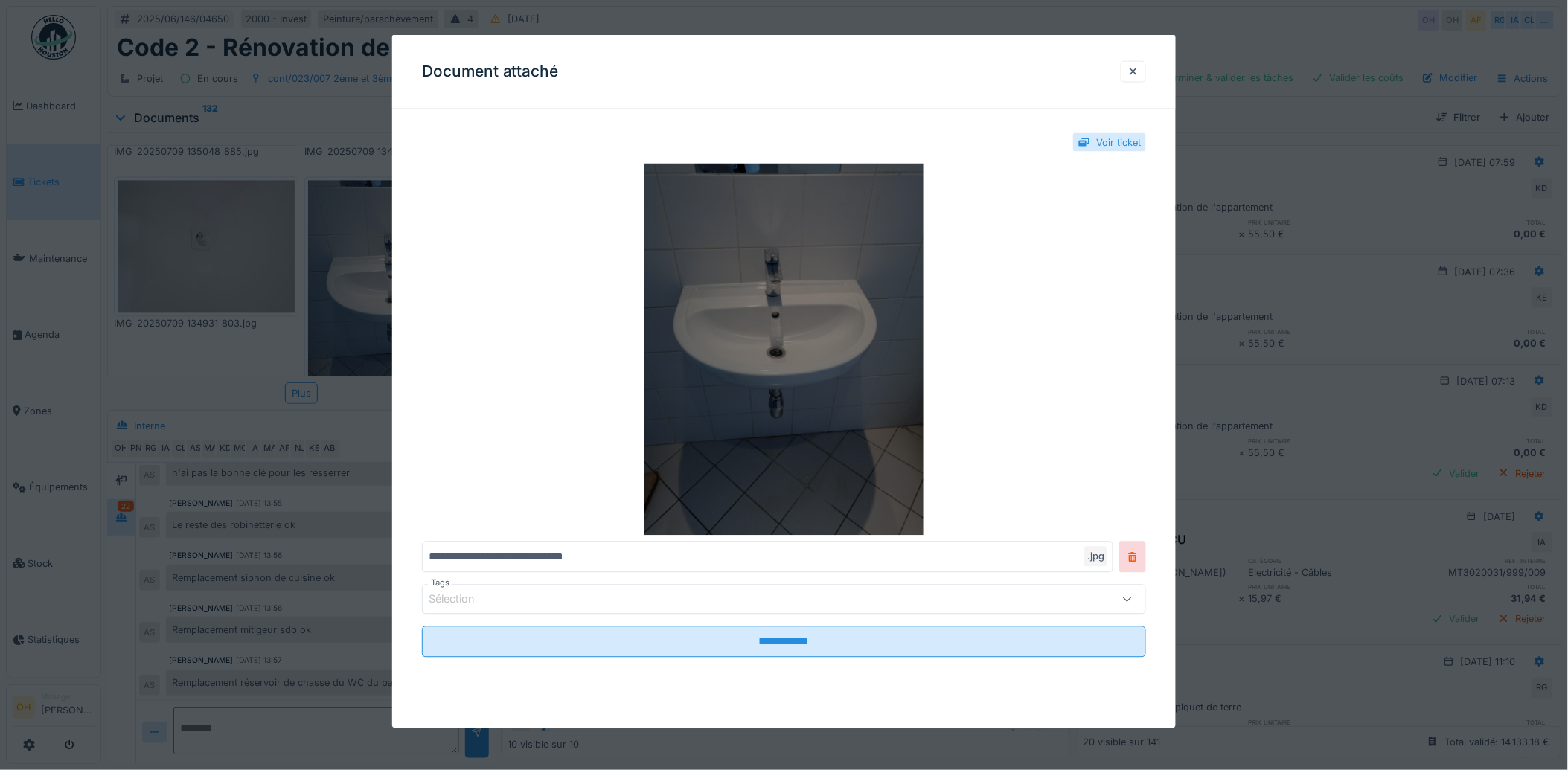
click at [817, 361] on img at bounding box center [784, 350] width 725 height 372
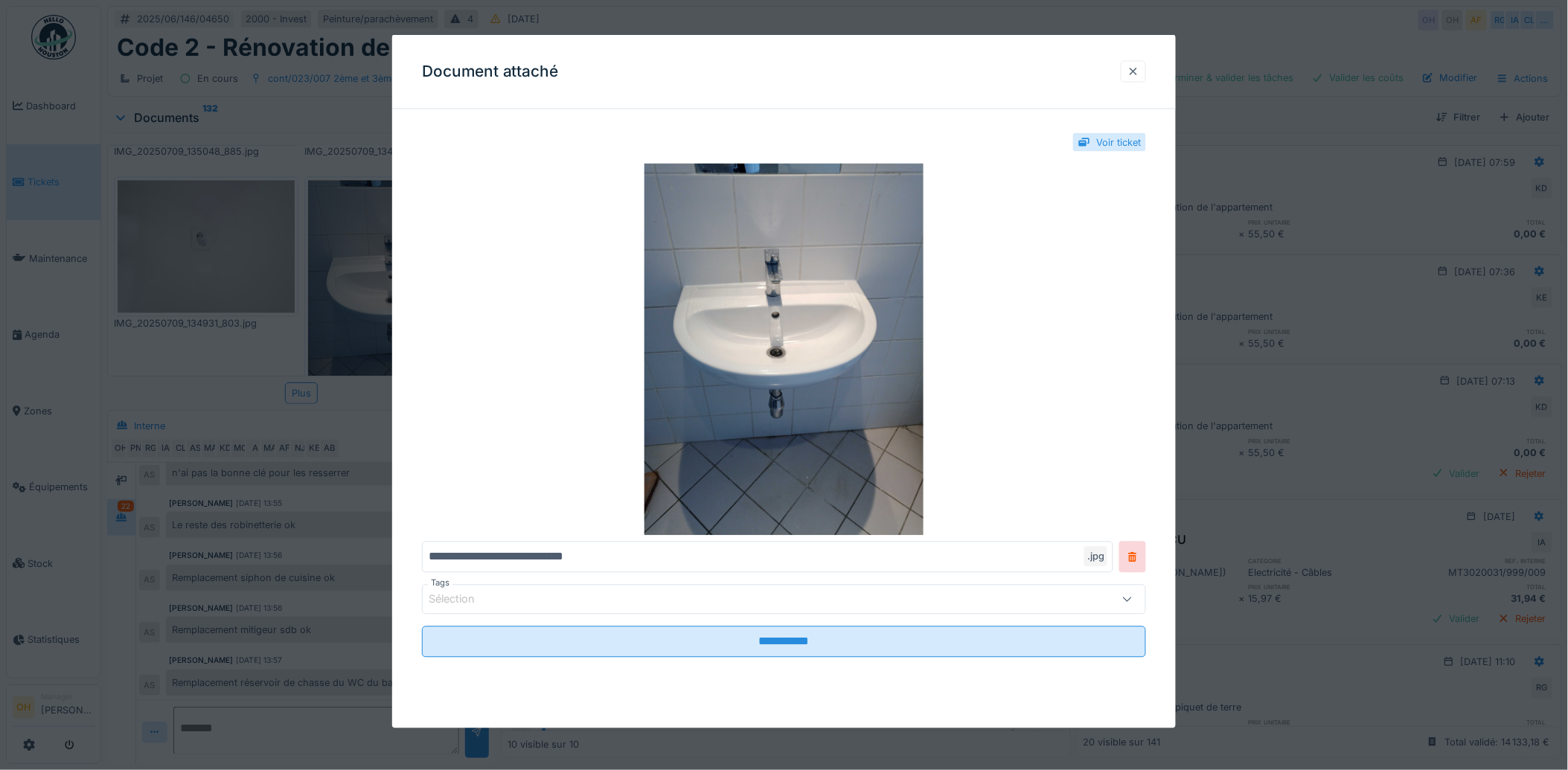
click at [1145, 76] on div at bounding box center [1133, 71] width 26 height 21
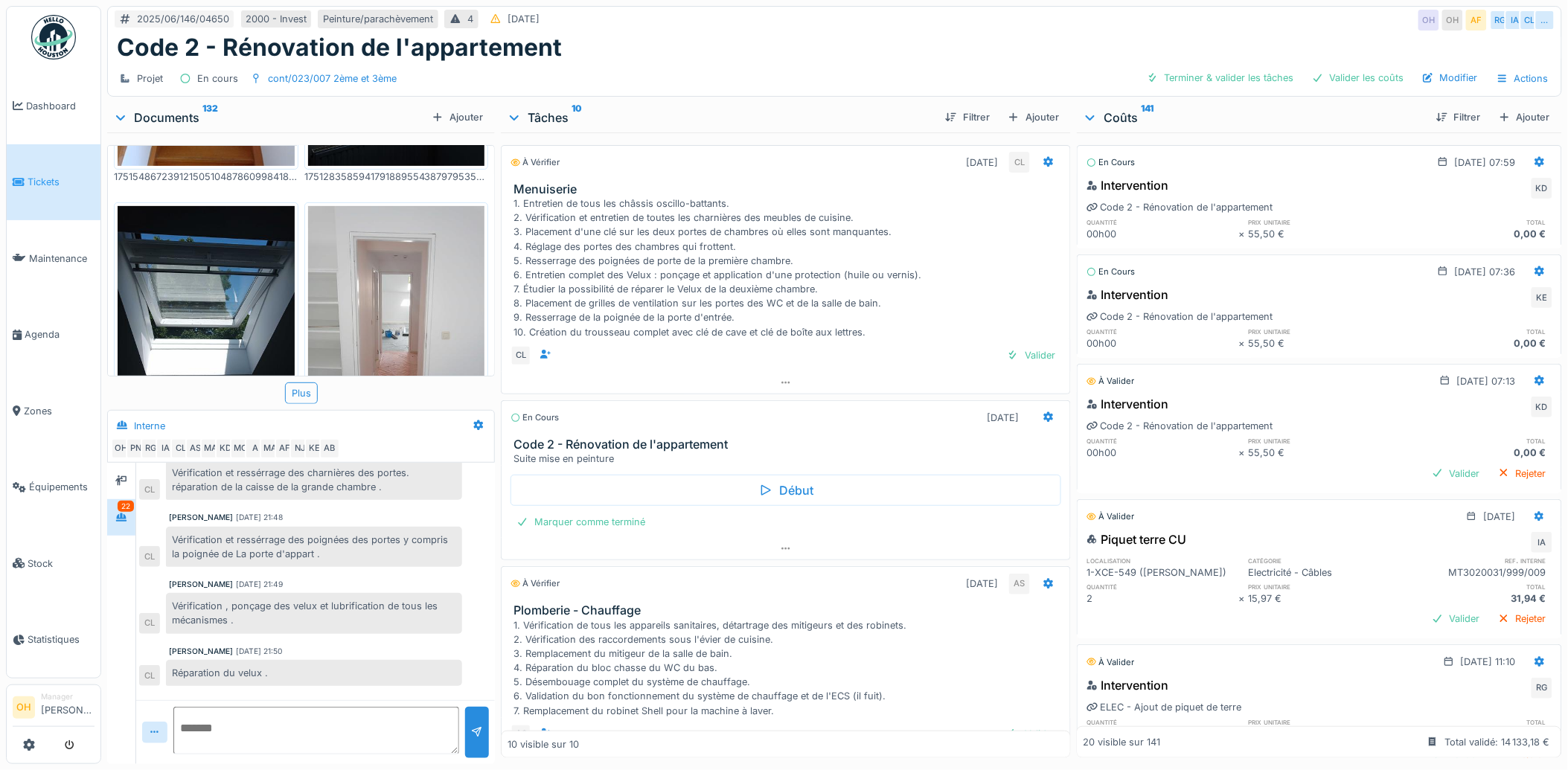
scroll to position [0, 0]
